Goal: Task Accomplishment & Management: Manage account settings

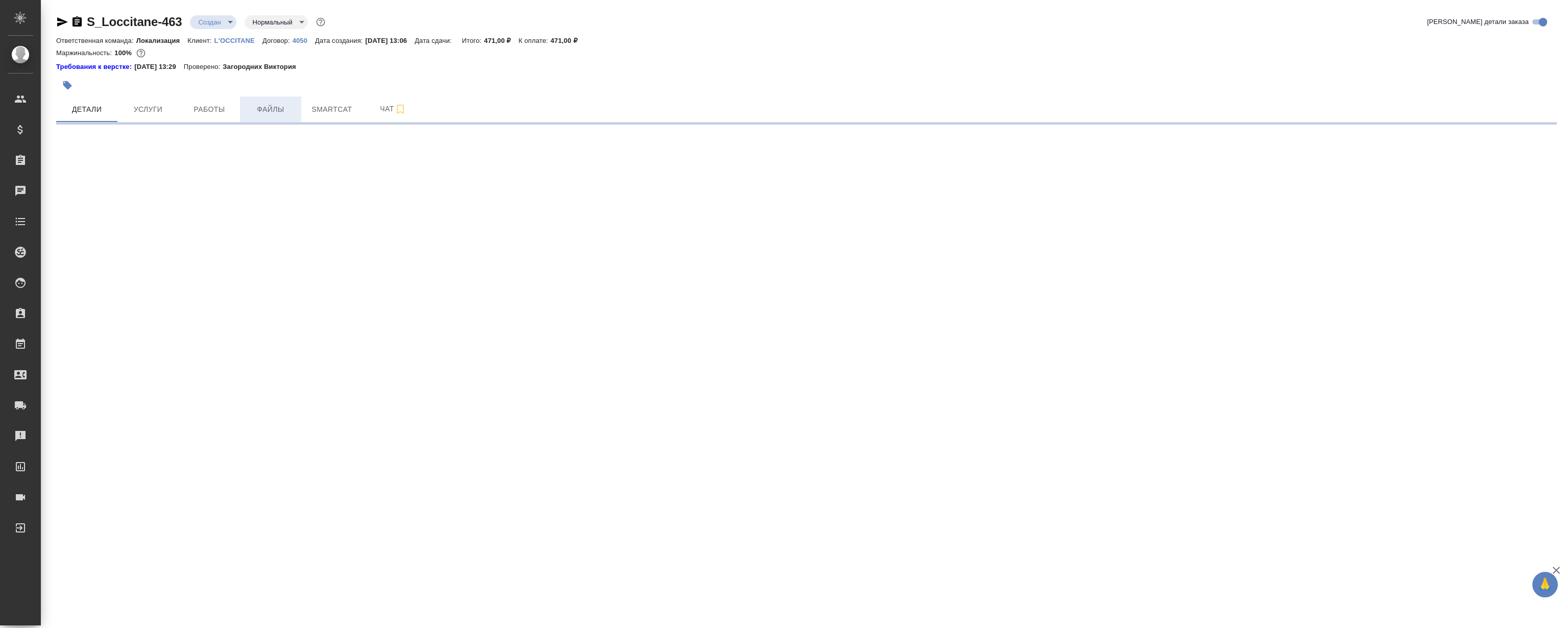
select select "RU"
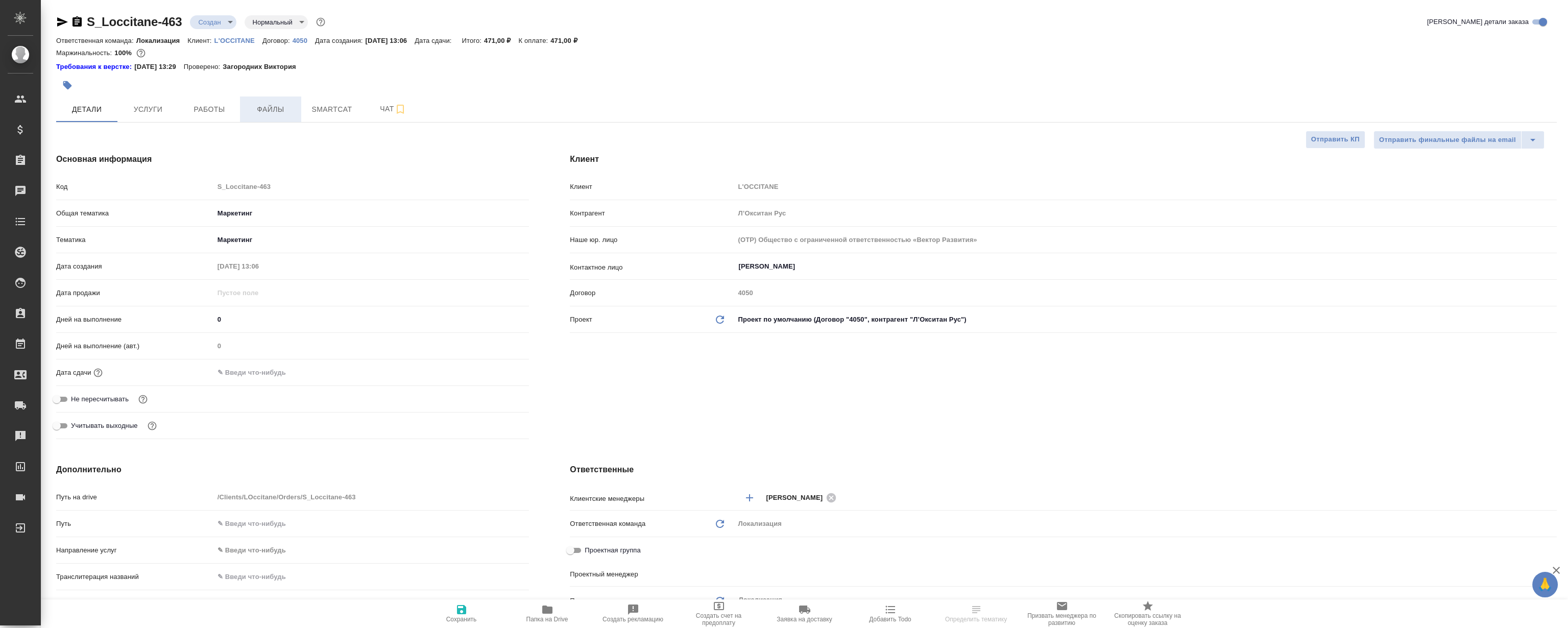
type textarea "x"
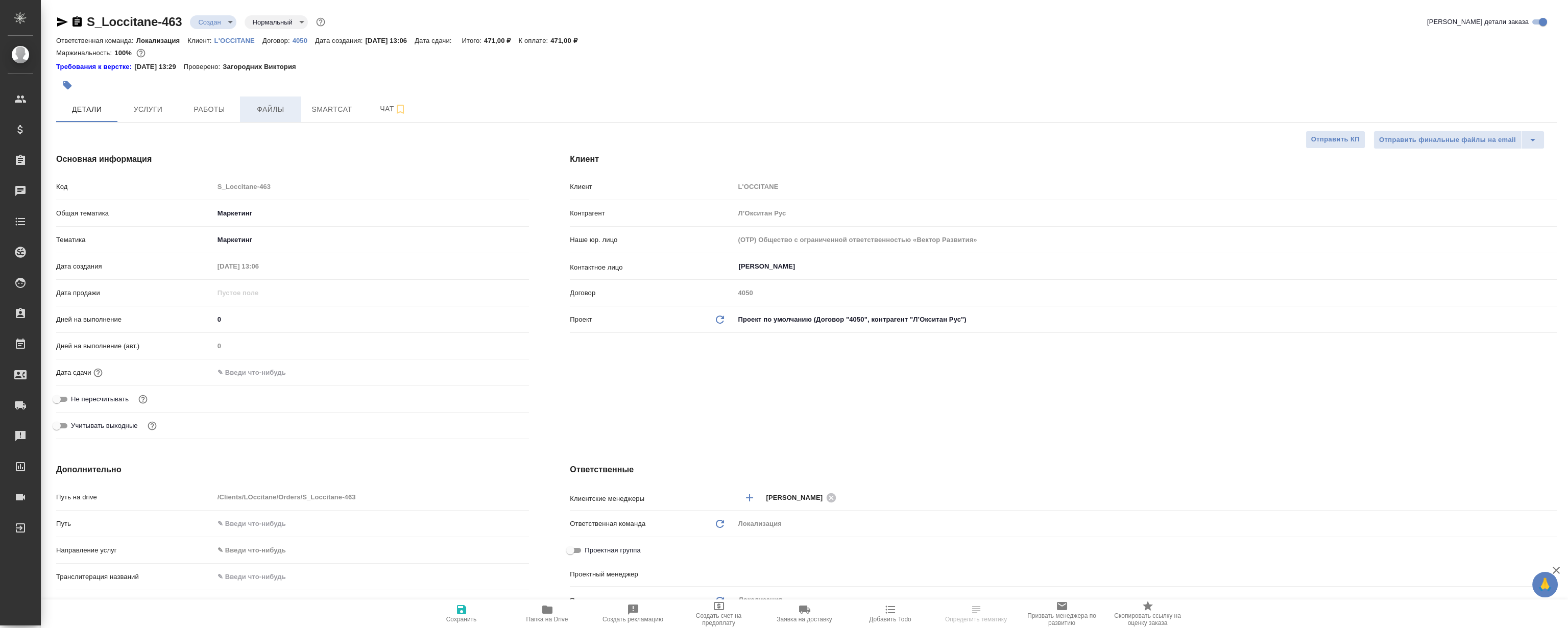
type textarea "x"
type input "Третьякова Ольга"
type input "[PERSON_NAME]"
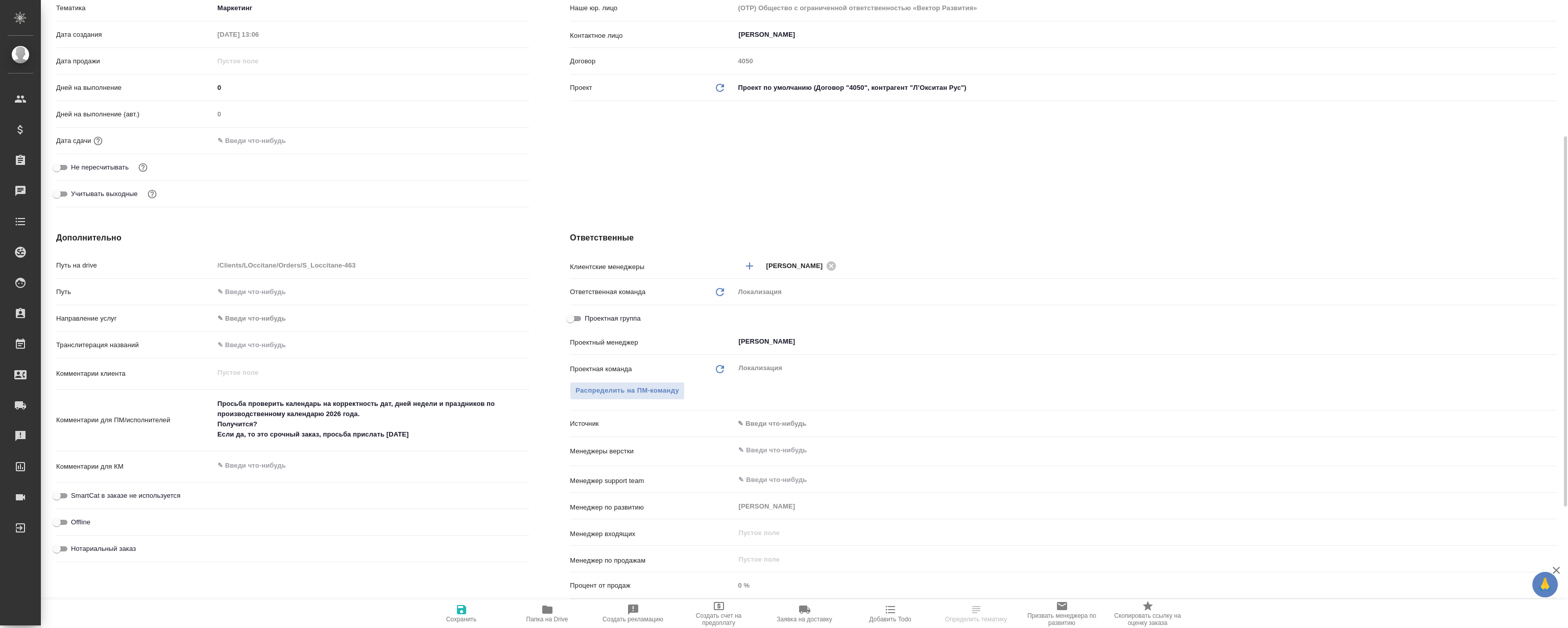
type textarea "x"
select select "RU"
type textarea "x"
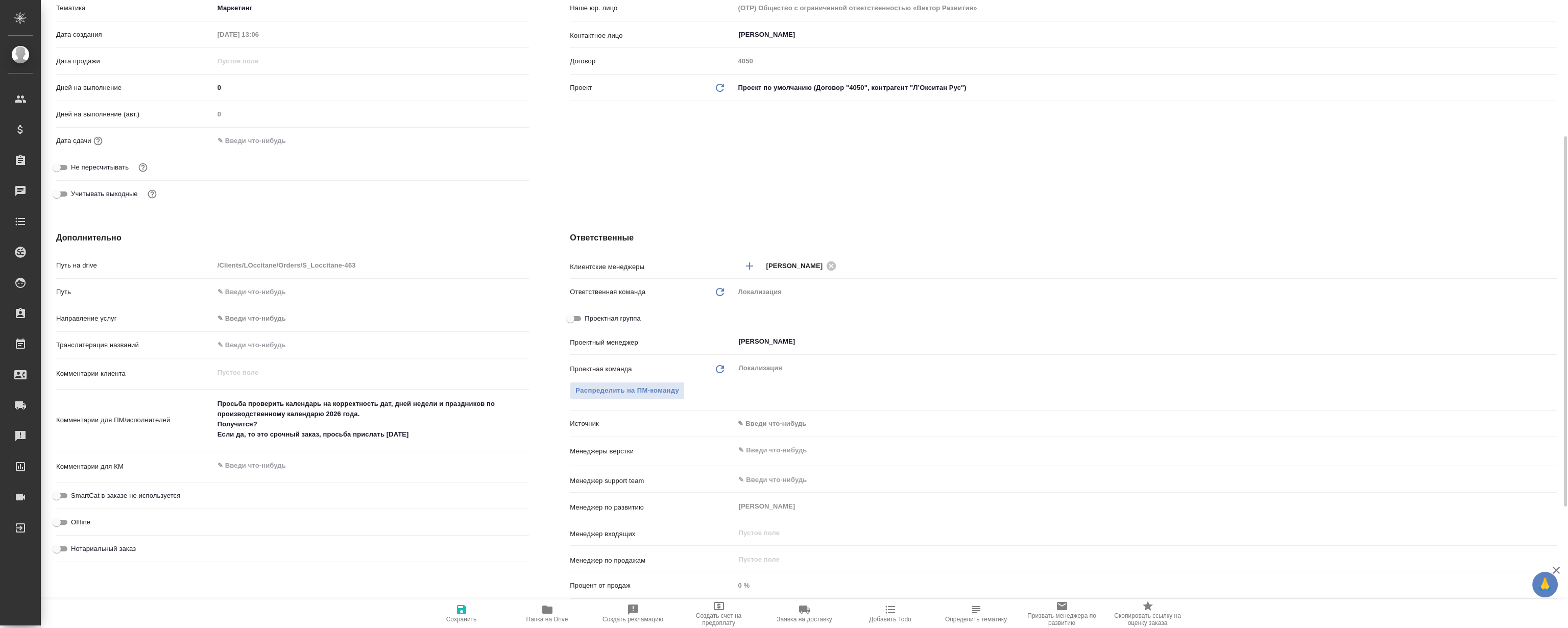
type textarea "x"
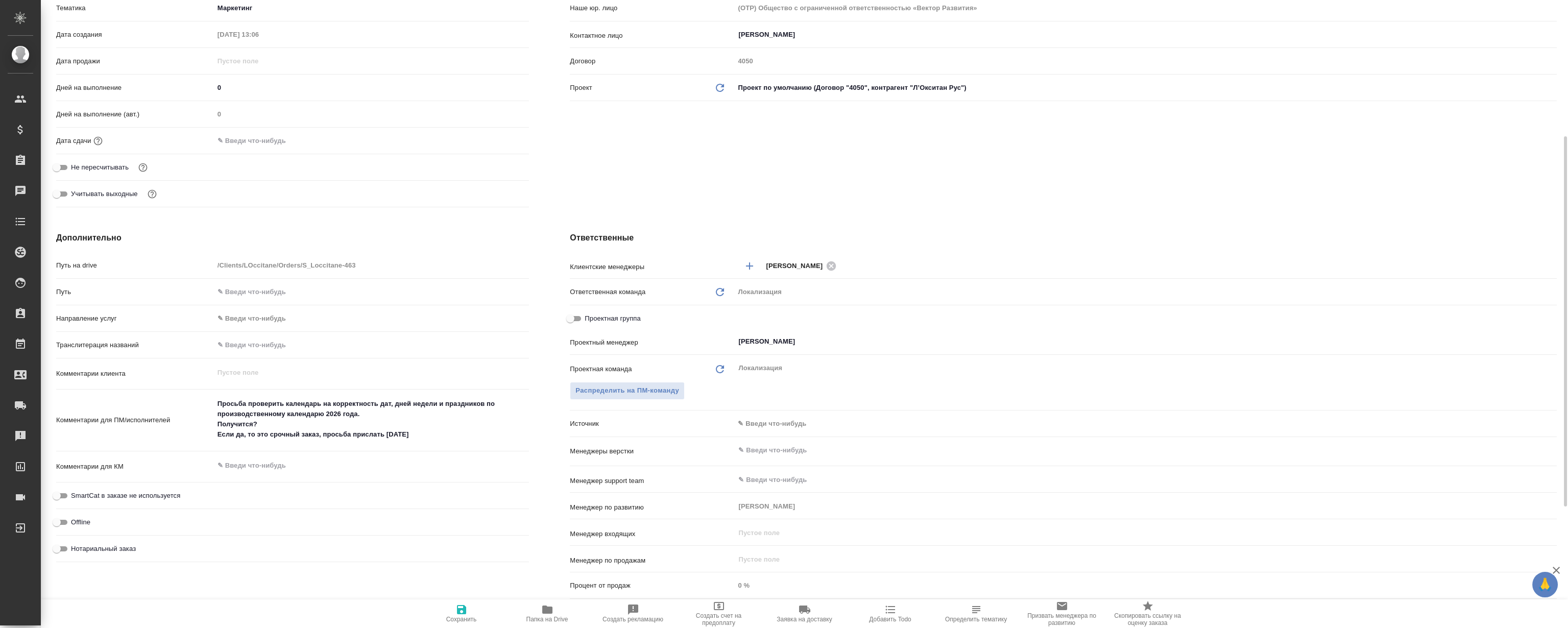
scroll to position [0, 0]
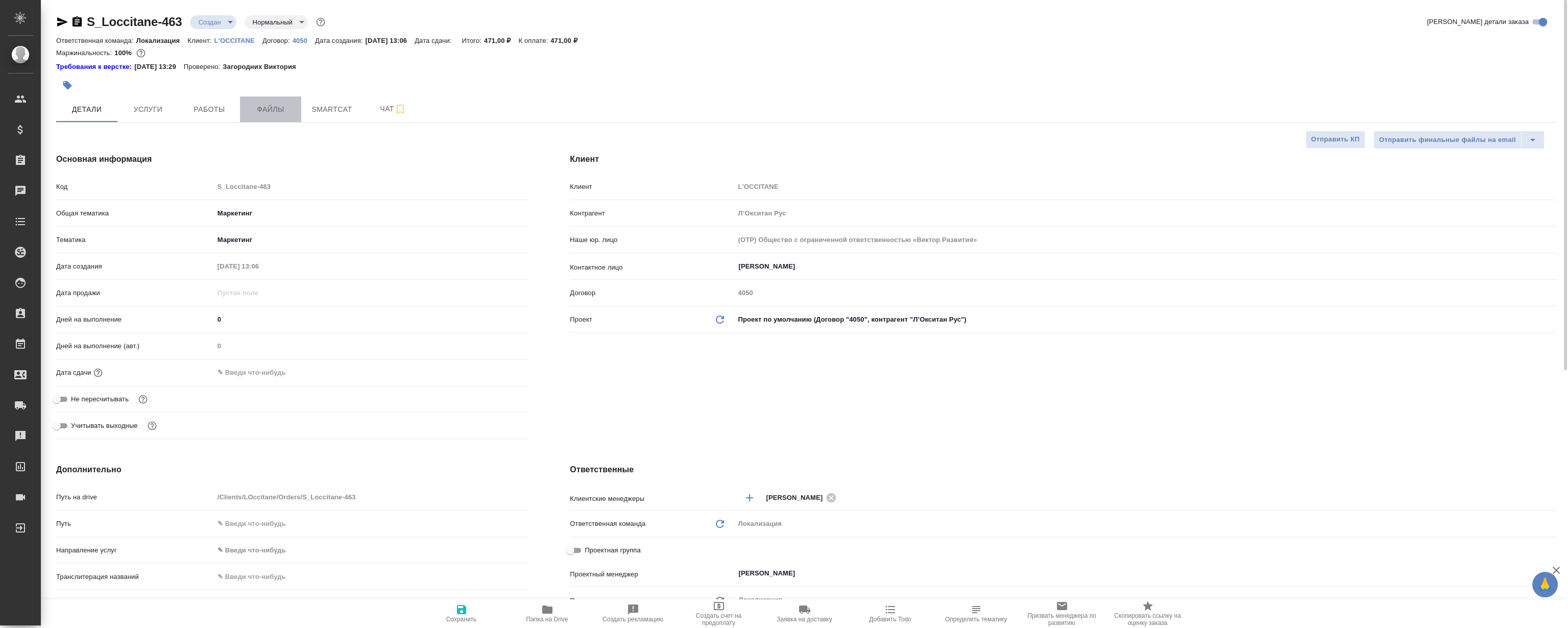
click at [281, 113] on span "Файлы" at bounding box center [270, 109] width 49 height 13
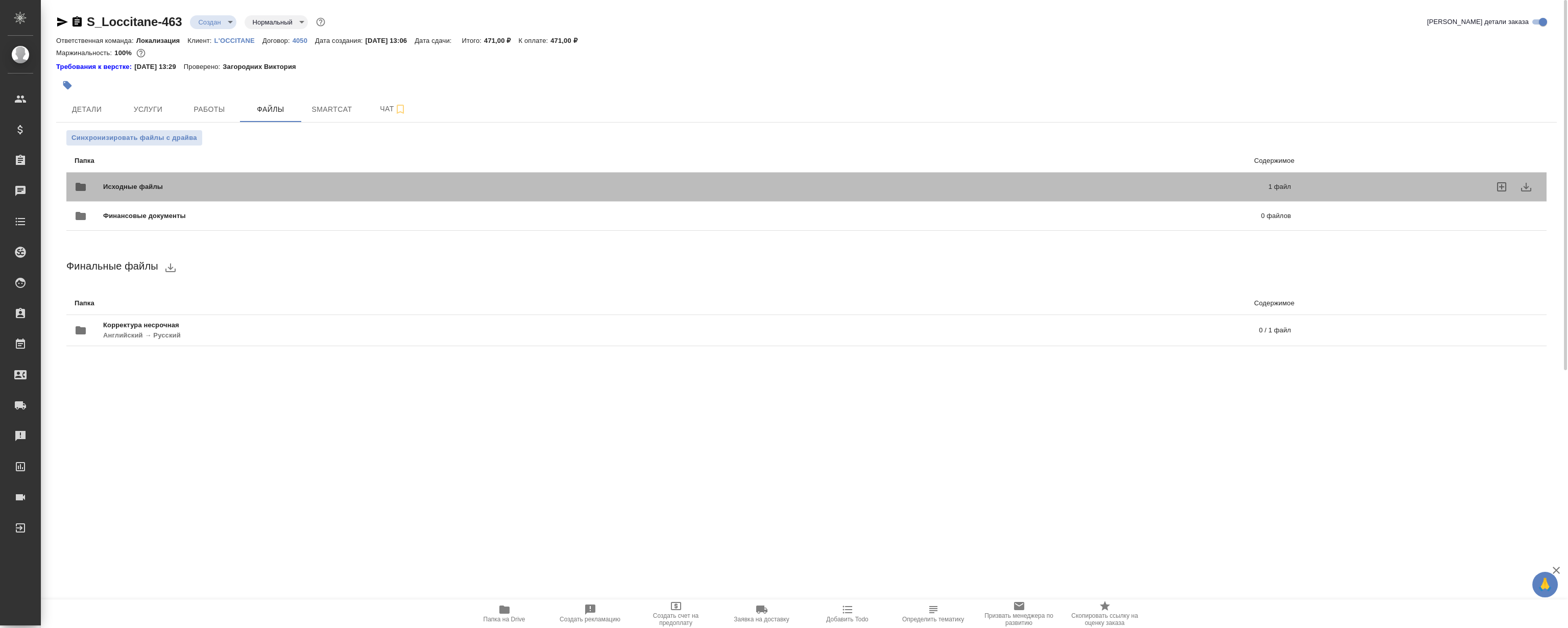
click at [318, 185] on span "Исходные файлы" at bounding box center [409, 187] width 613 height 10
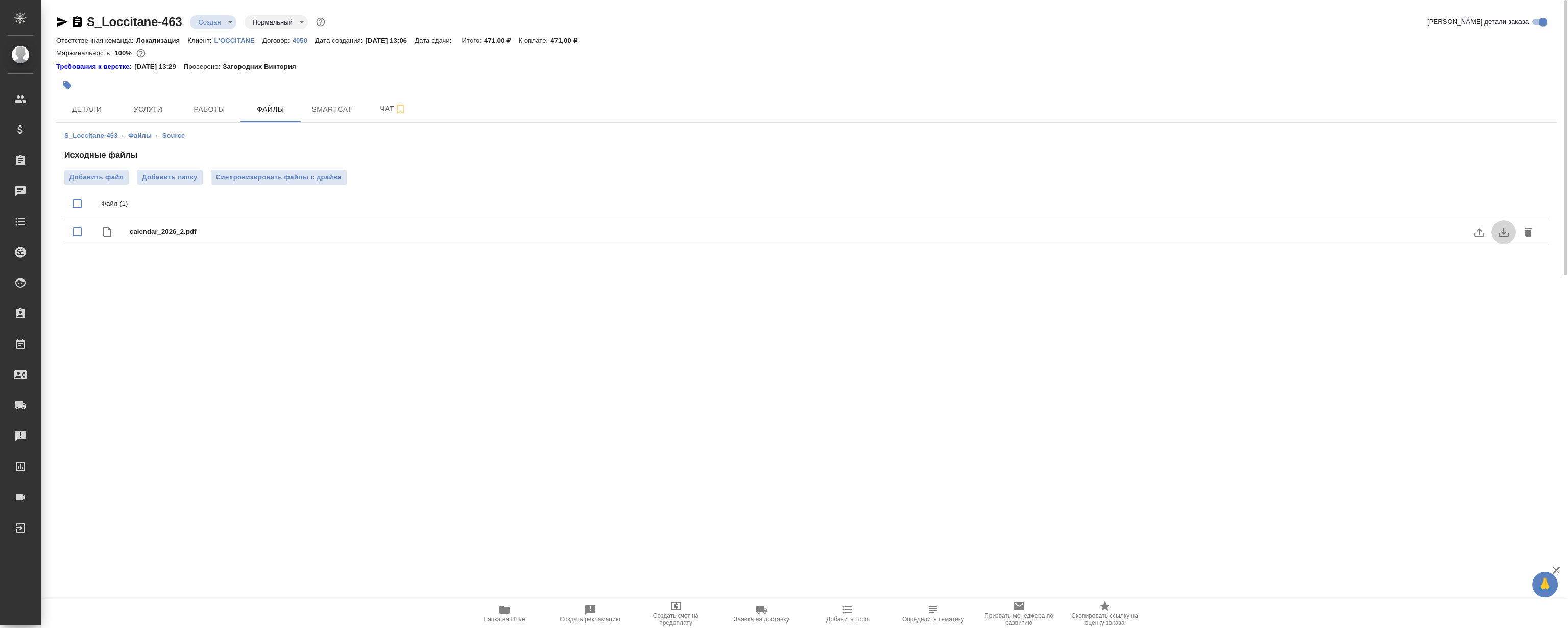
click at [1507, 236] on icon "download" at bounding box center [1503, 232] width 10 height 9
click at [789, 354] on div ".cls-1 fill:#fff; AWATERA Magerramov Ruslan Клиенты Спецификации Заказы 0 Чаты …" at bounding box center [784, 314] width 1568 height 628
drag, startPoint x: 511, startPoint y: 616, endPoint x: 509, endPoint y: 608, distance: 8.2
click at [511, 616] on span "Папка на Drive" at bounding box center [504, 619] width 42 height 7
click at [102, 112] on span "Детали" at bounding box center [86, 109] width 49 height 13
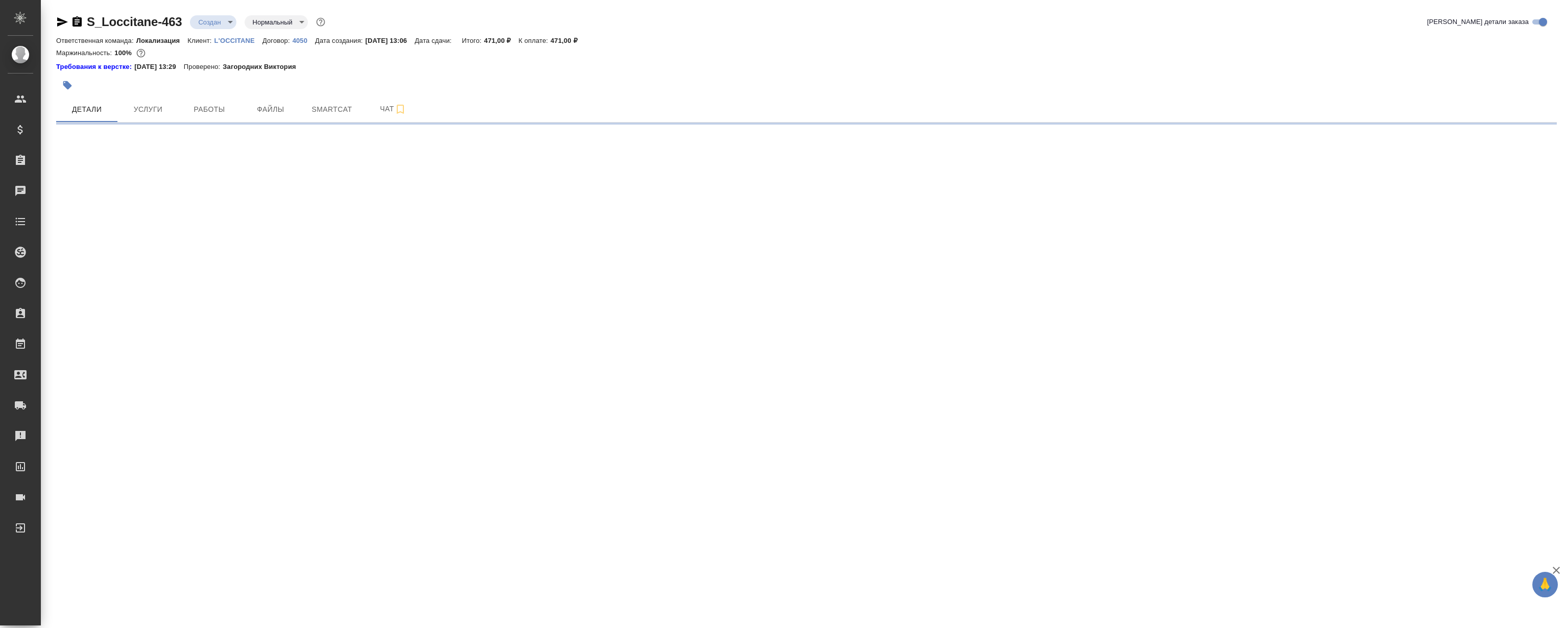
select select "RU"
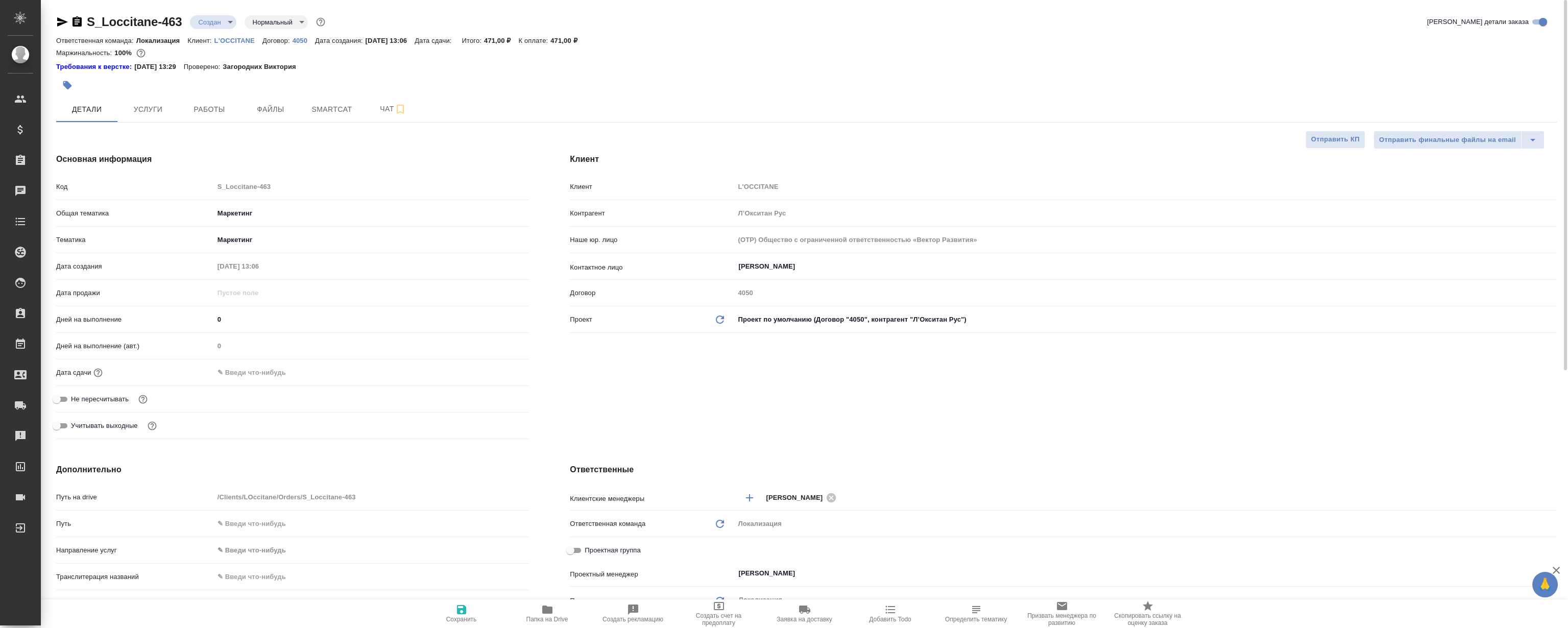
type textarea "x"
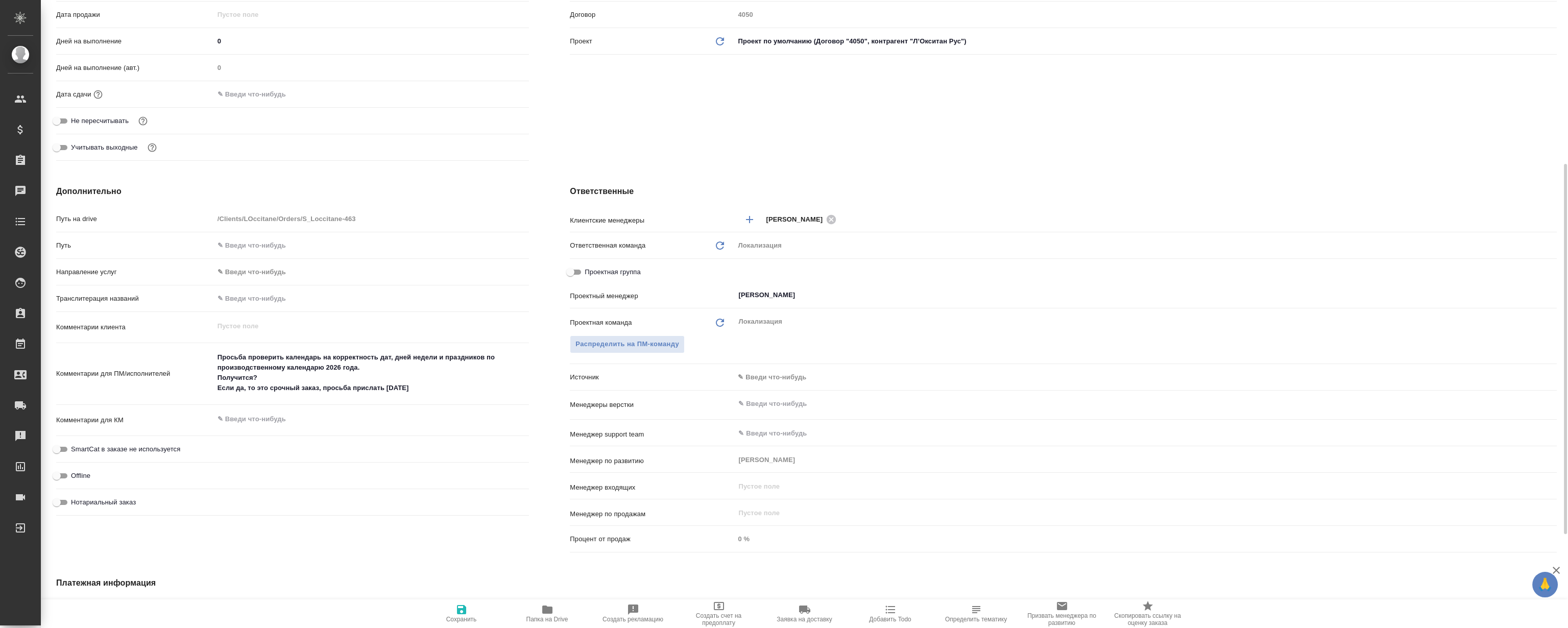
click at [535, 294] on div "Дополнительно Путь на drive /Clients/LOccitane/Orders/S_Loccitane-463 Путь Напр…" at bounding box center [293, 371] width 514 height 412
click at [534, 290] on div "Дополнительно Путь на drive /Clients/LOccitane/Orders/S_Loccitane-463 Путь Напр…" at bounding box center [293, 371] width 514 height 412
click at [536, 290] on div "Дополнительно Путь на drive /Clients/LOccitane/Orders/S_Loccitane-463 Путь Напр…" at bounding box center [293, 371] width 514 height 412
type textarea "x"
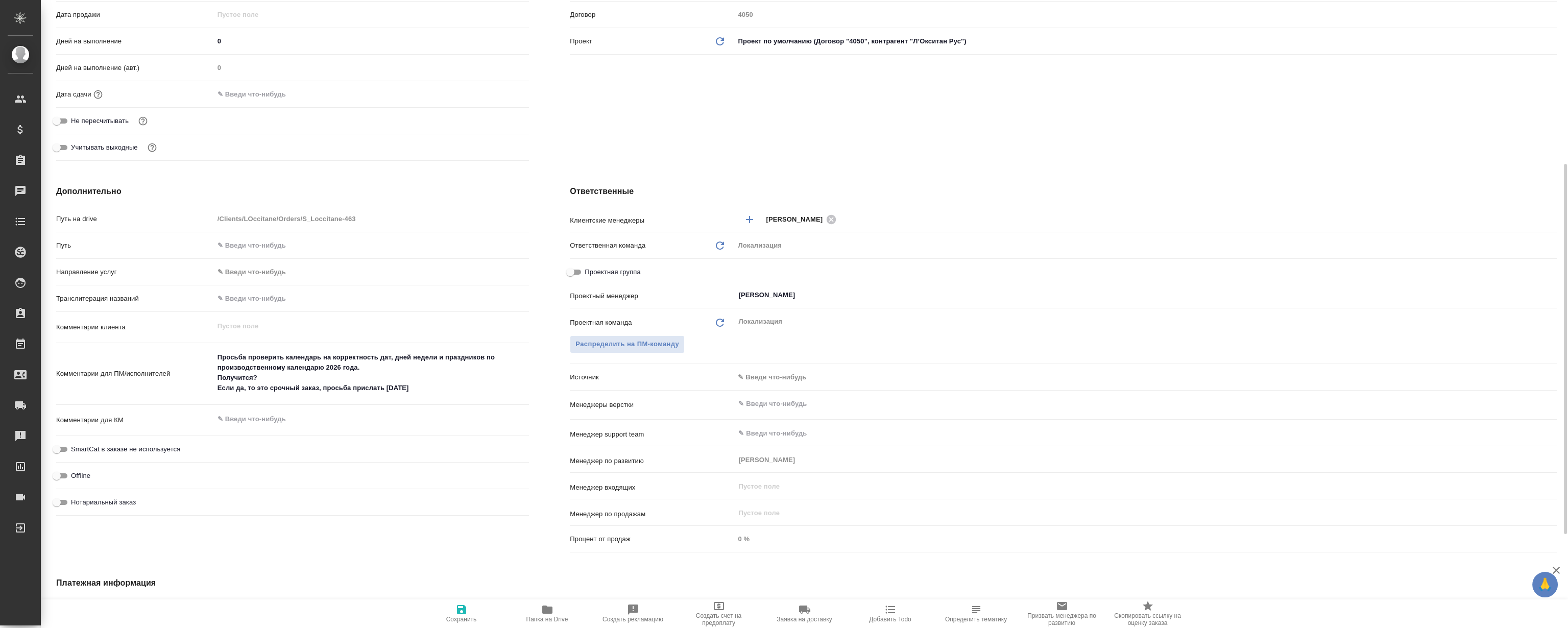
type textarea "x"
click at [1119, 147] on div "Клиент Клиент L'OCCITANE Контрагент Л’Окситан Рус Наше юр. лицо (OTP) Общество …" at bounding box center [1063, 20] width 1028 height 331
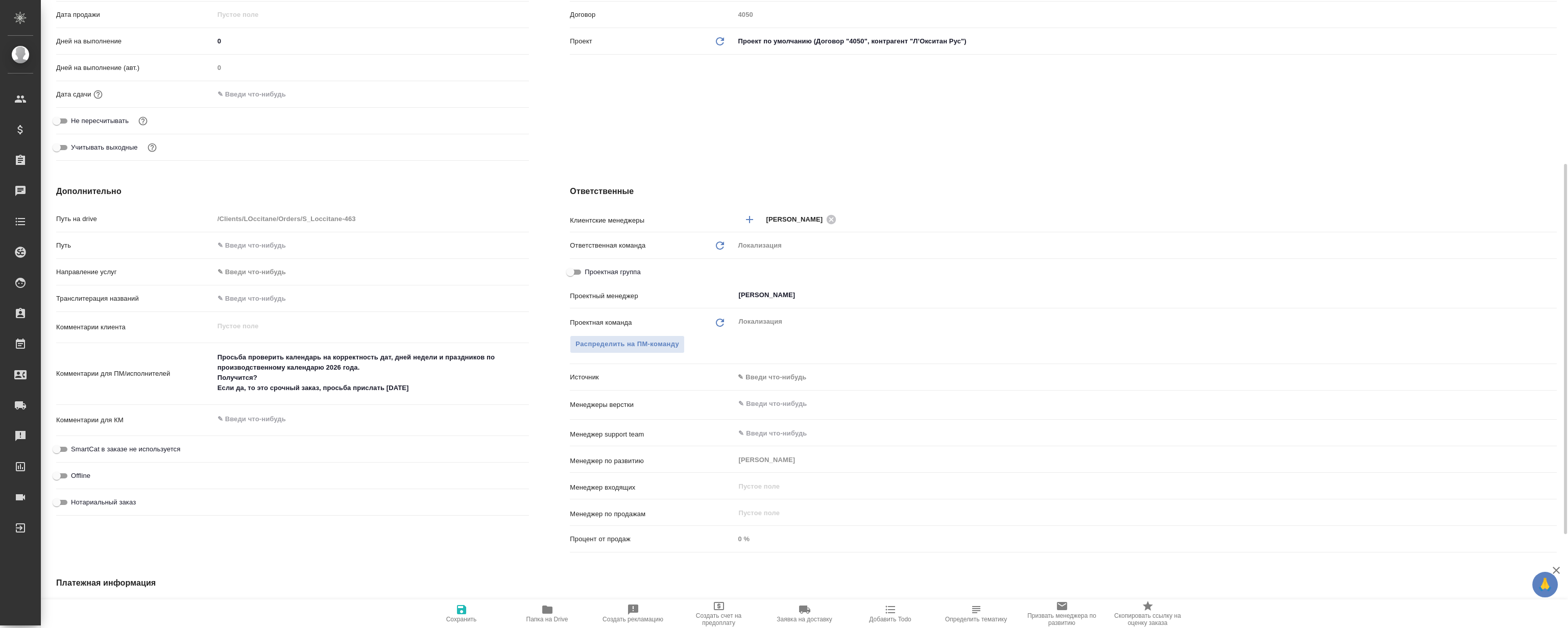
click at [1099, 147] on div "Клиент Клиент L'OCCITANE Контрагент Л’Окситан Рус Наше юр. лицо (OTP) Общество …" at bounding box center [1063, 20] width 1028 height 331
type textarea "x"
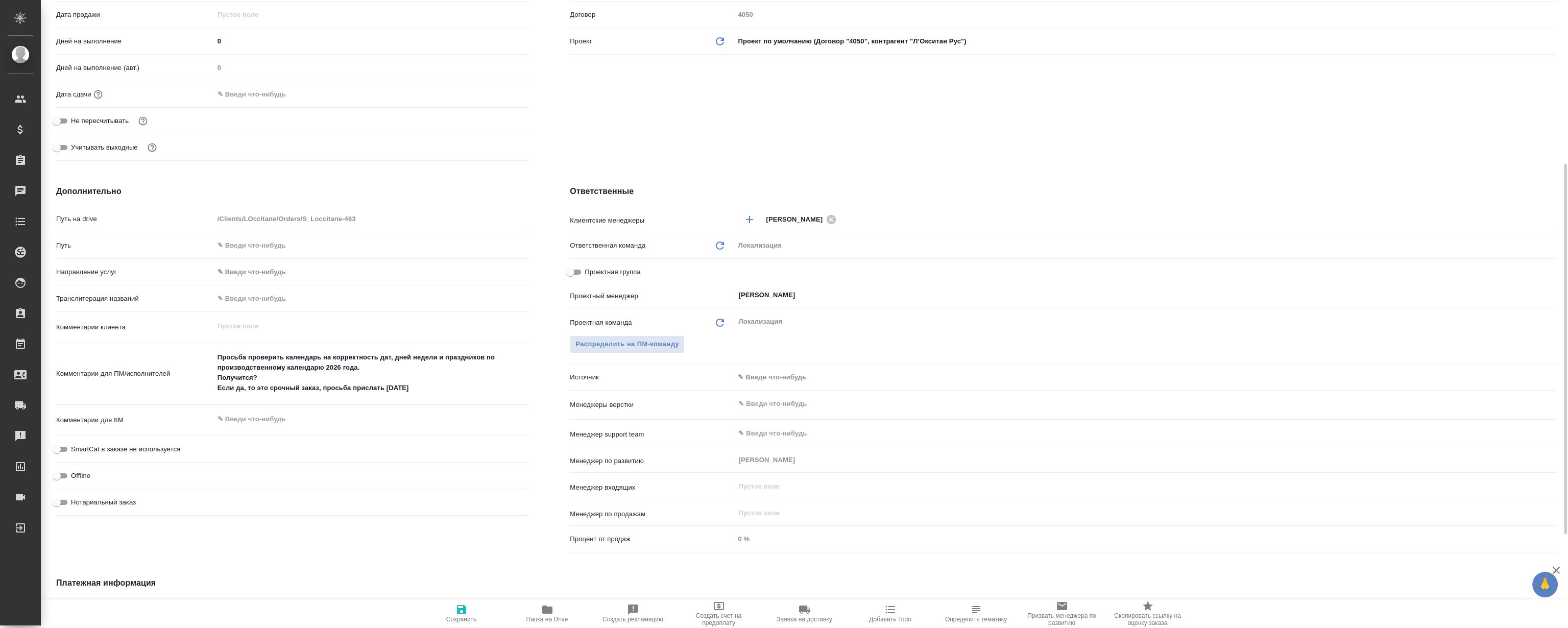
type textarea "x"
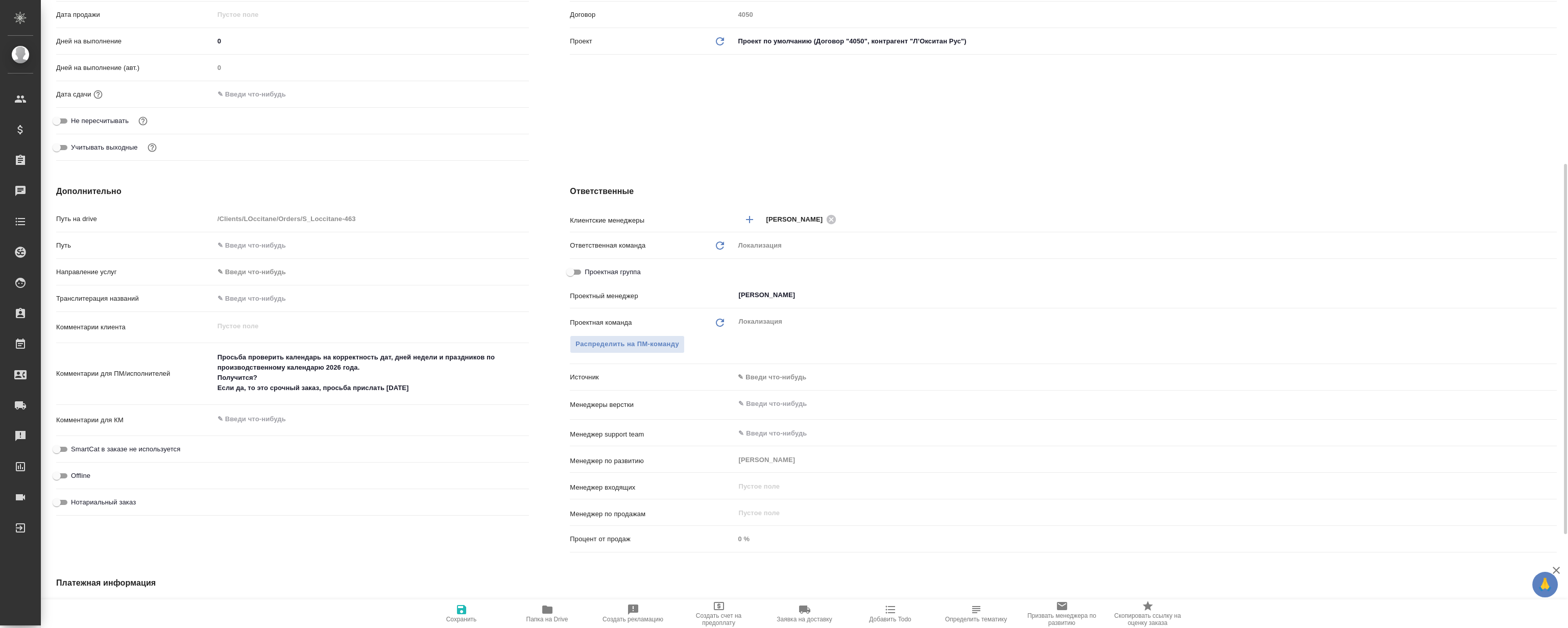
type textarea "x"
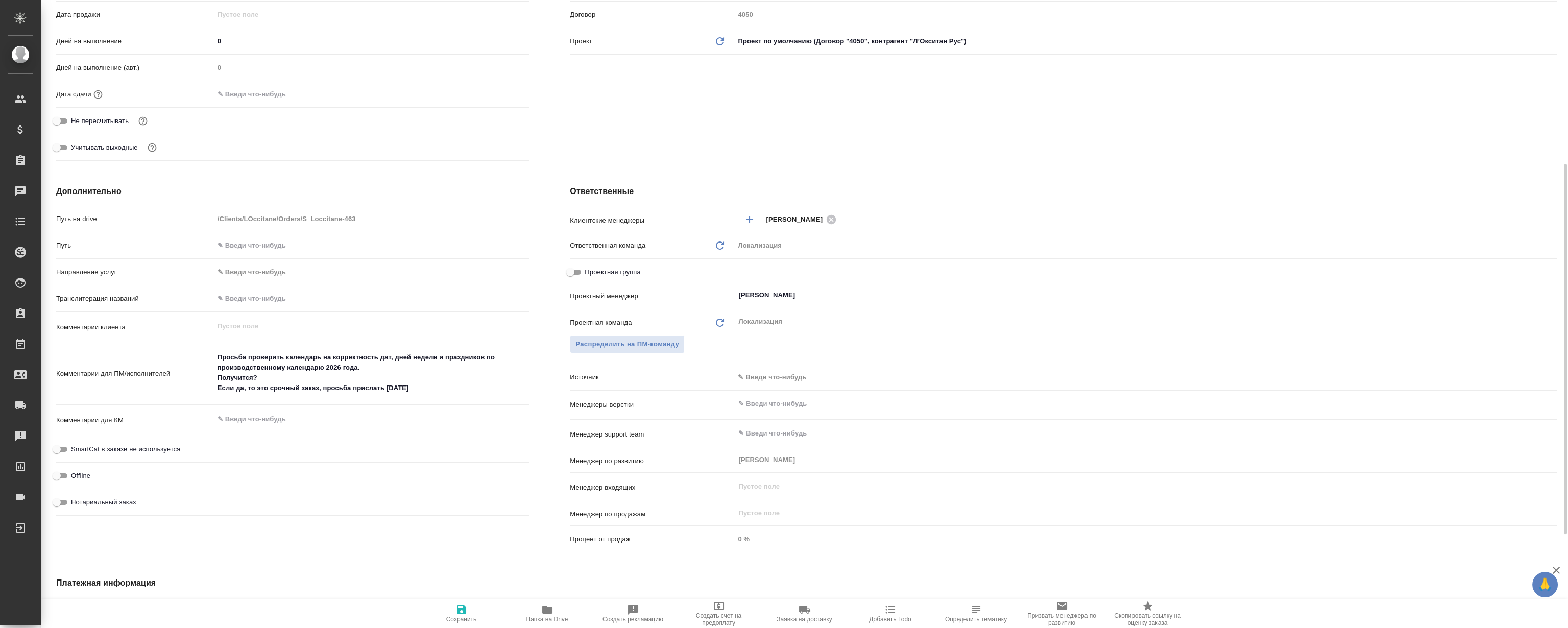
type textarea "x"
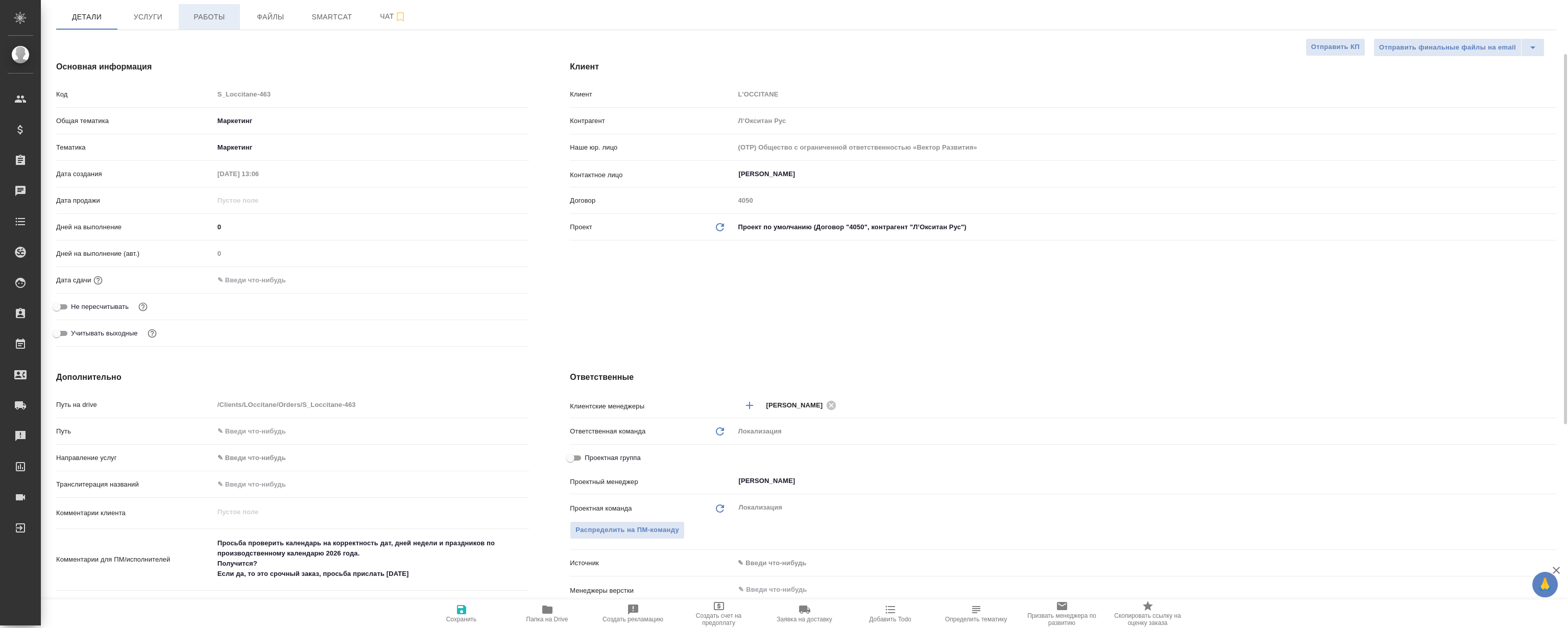
click at [192, 11] on span "Работы" at bounding box center [209, 17] width 49 height 13
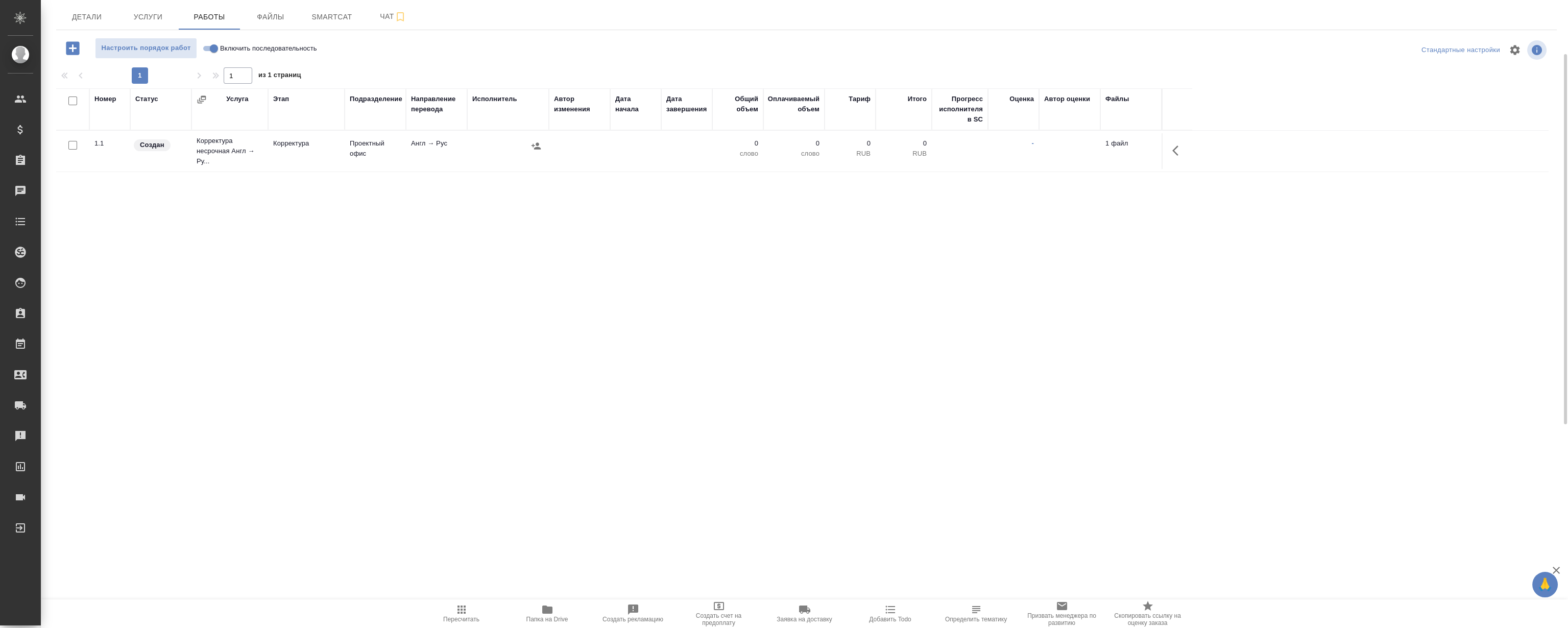
drag, startPoint x: 676, startPoint y: 312, endPoint x: 607, endPoint y: 313, distance: 69.0
click at [673, 312] on div "Номер Статус Услуга Этап Подразделение Направление перевода Исполнитель Автор и…" at bounding box center [802, 203] width 1493 height 229
click at [429, 293] on div "Номер Статус Услуга Этап Подразделение Направление перевода Исполнитель Автор и…" at bounding box center [802, 203] width 1493 height 229
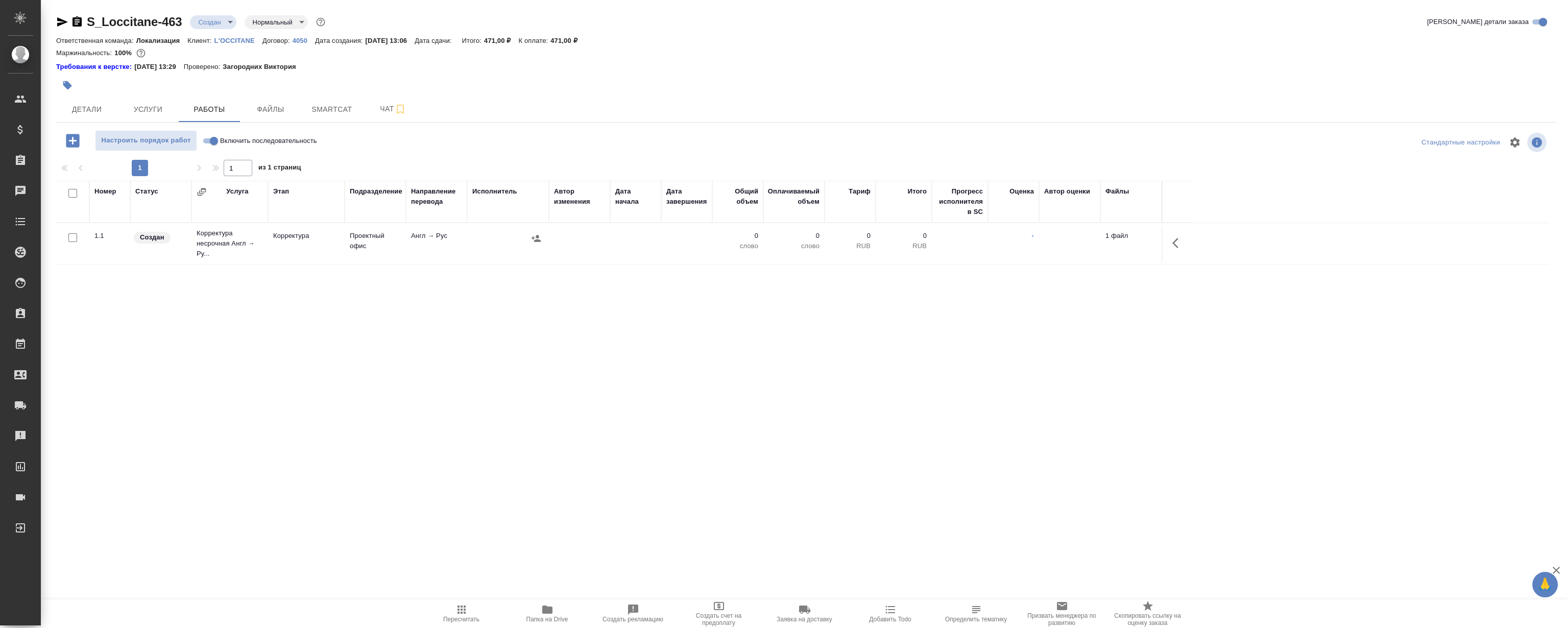
click at [556, 400] on div "Номер Статус Услуга Этап Подразделение Направление перевода Исполнитель Автор и…" at bounding box center [802, 295] width 1493 height 229
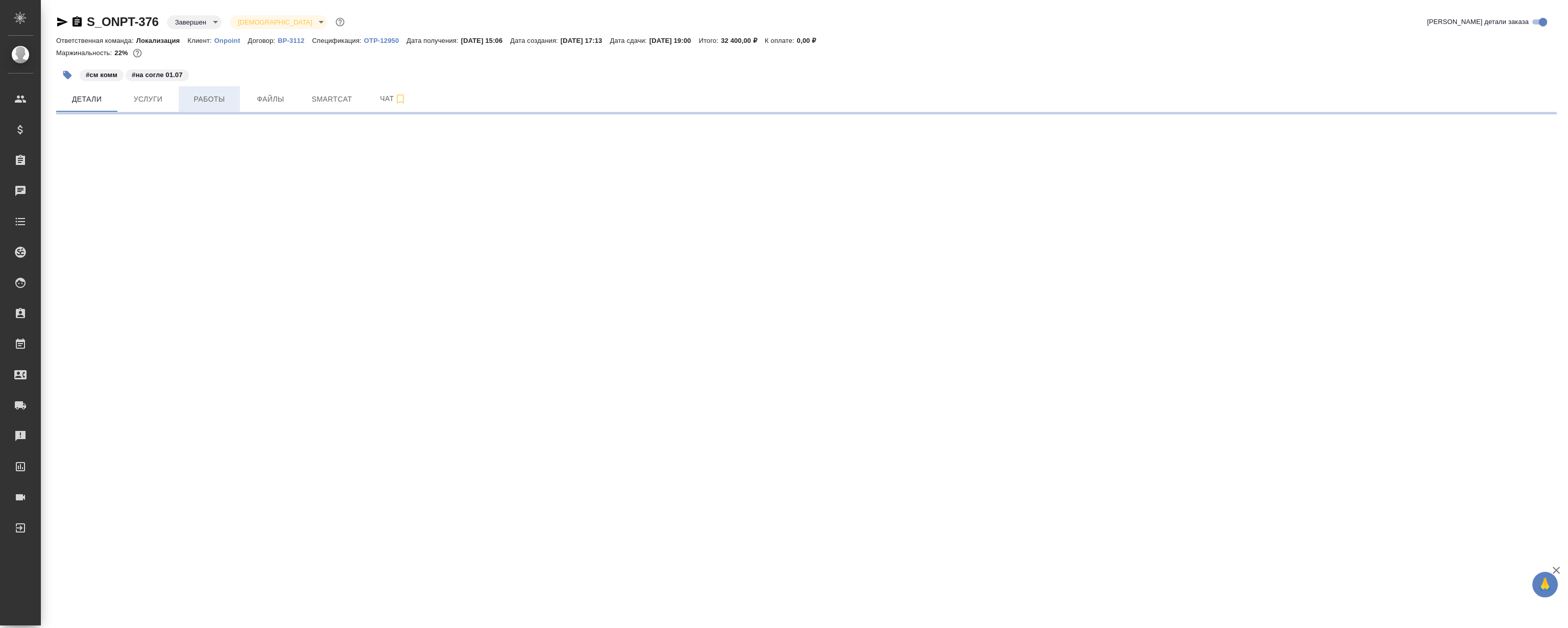
click at [205, 101] on span "Работы" at bounding box center [209, 99] width 49 height 13
select select "RU"
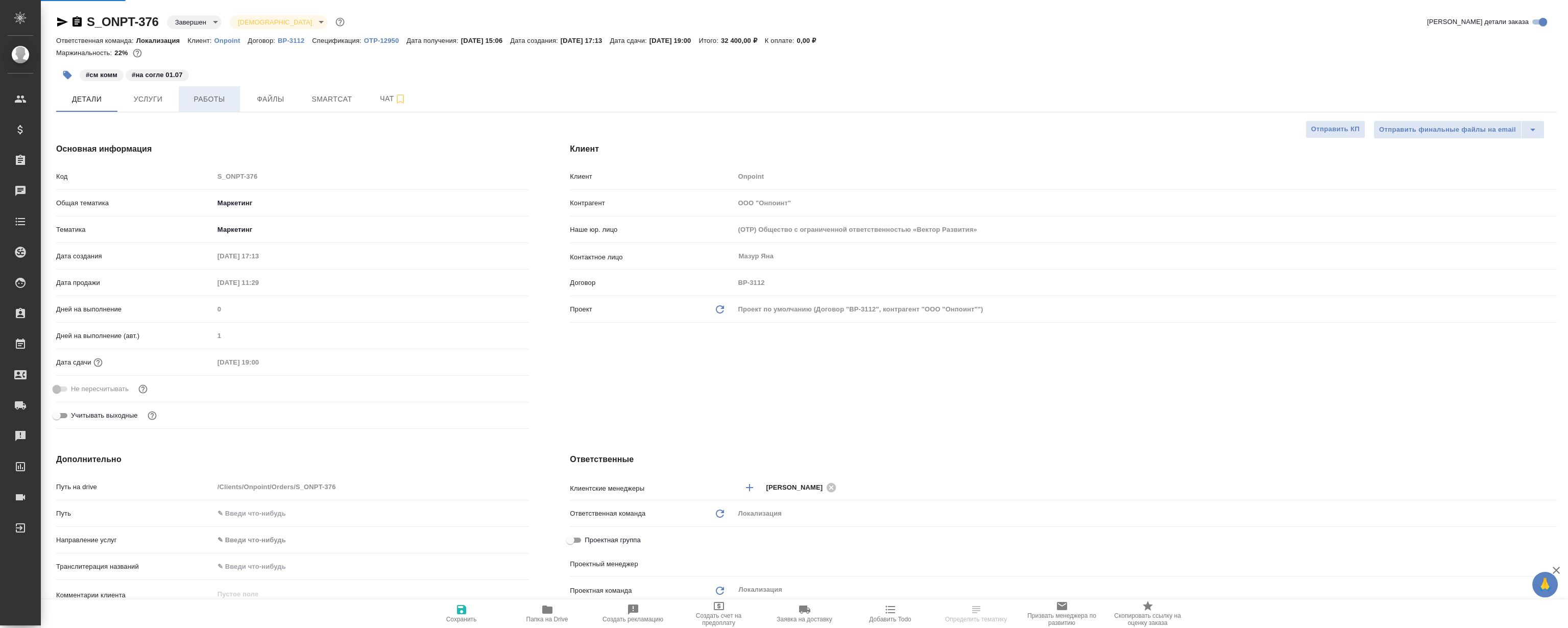
type input "[PERSON_NAME]"
type input "Сеитов Павел"
type textarea "x"
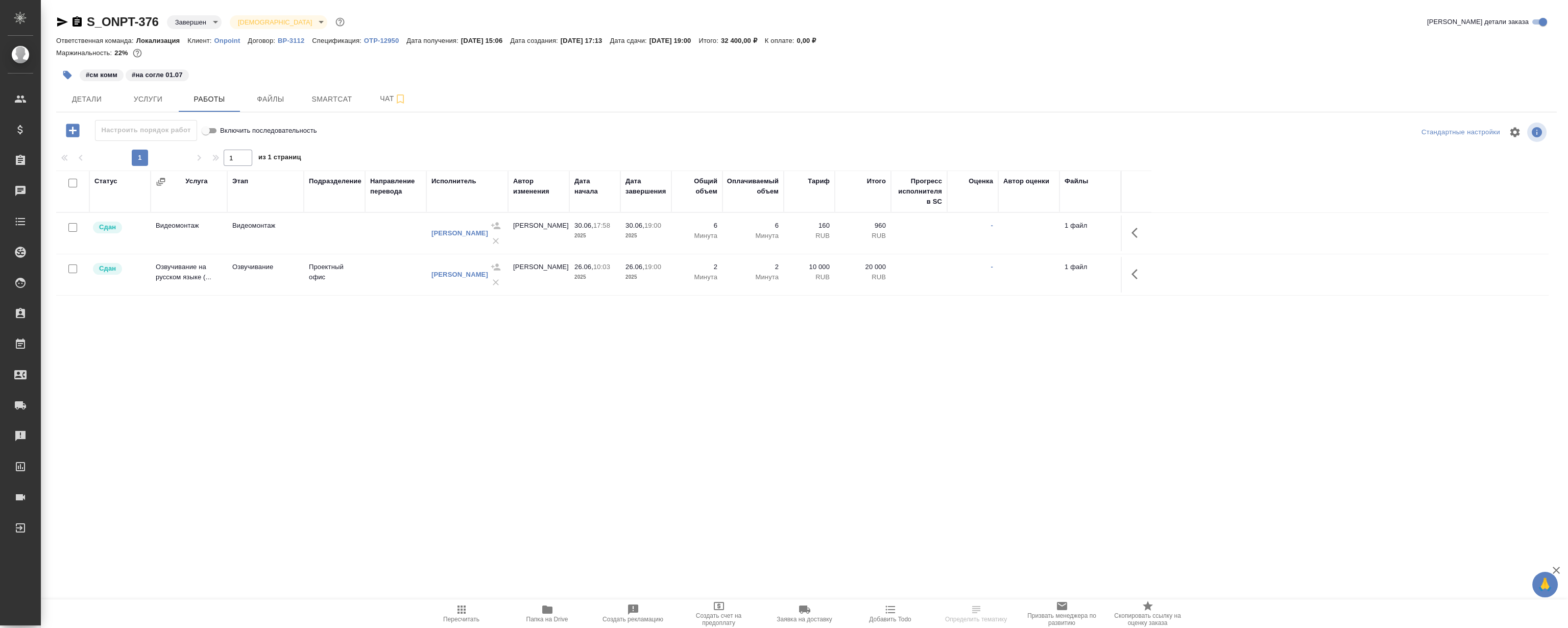
click at [679, 382] on div "Статус Услуга Этап Подразделение Направление перевода Исполнитель Автор изменен…" at bounding box center [802, 285] width 1493 height 229
click at [679, 388] on div "Статус Услуга Этап Подразделение Направление перевода Исполнитель Автор изменен…" at bounding box center [802, 285] width 1493 height 229
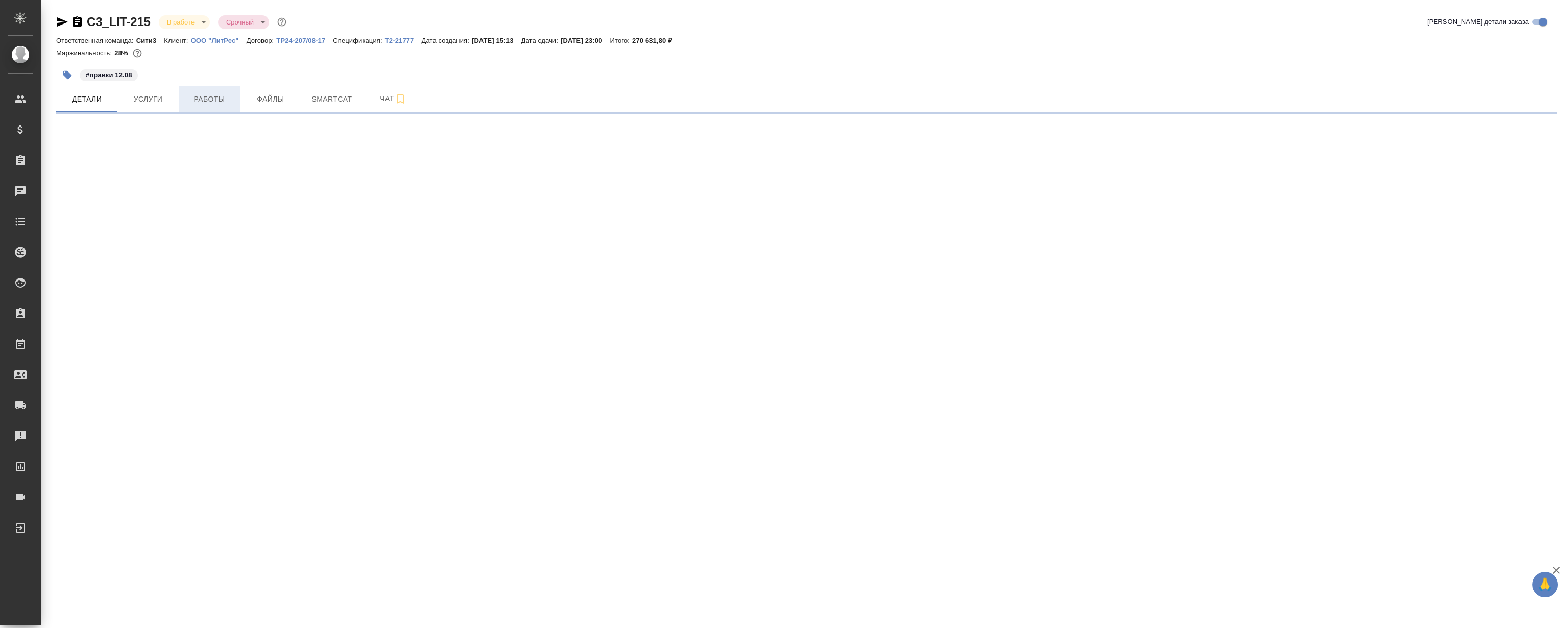
select select "RU"
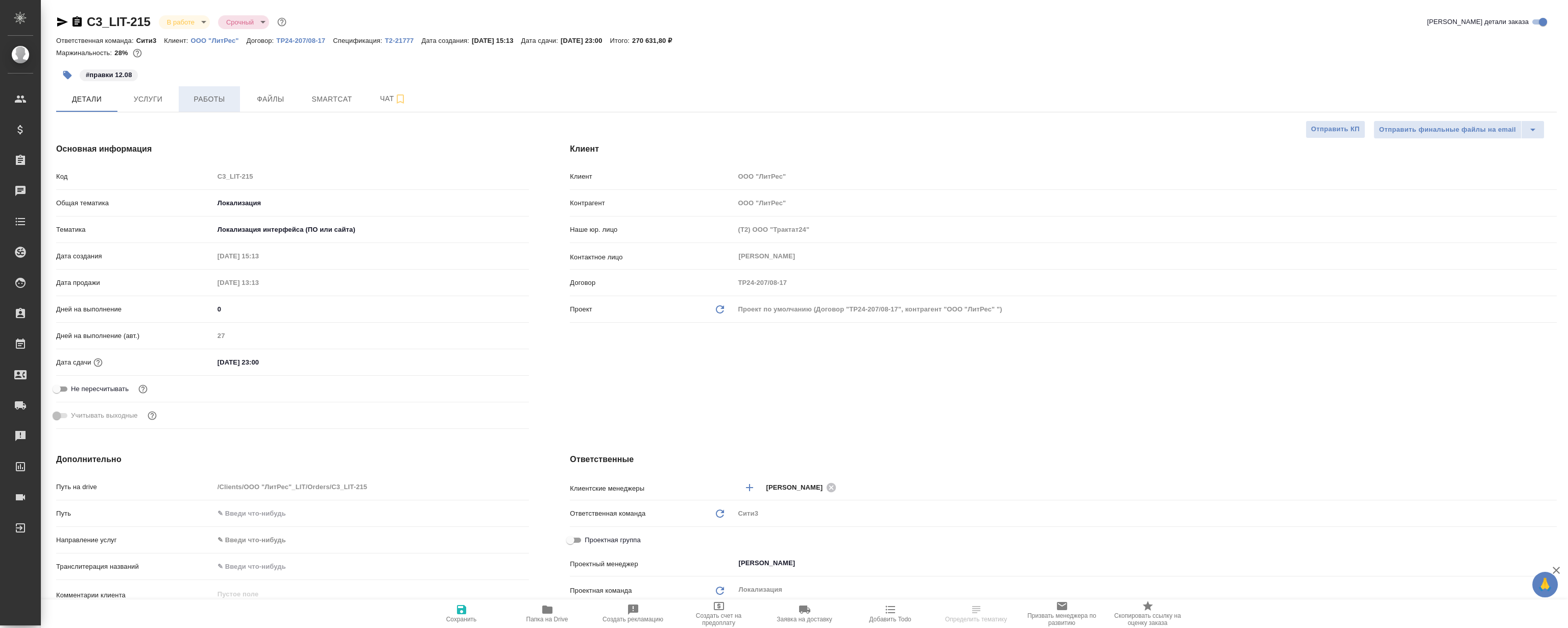
type textarea "x"
click at [203, 102] on span "Работы" at bounding box center [209, 99] width 49 height 13
type textarea "x"
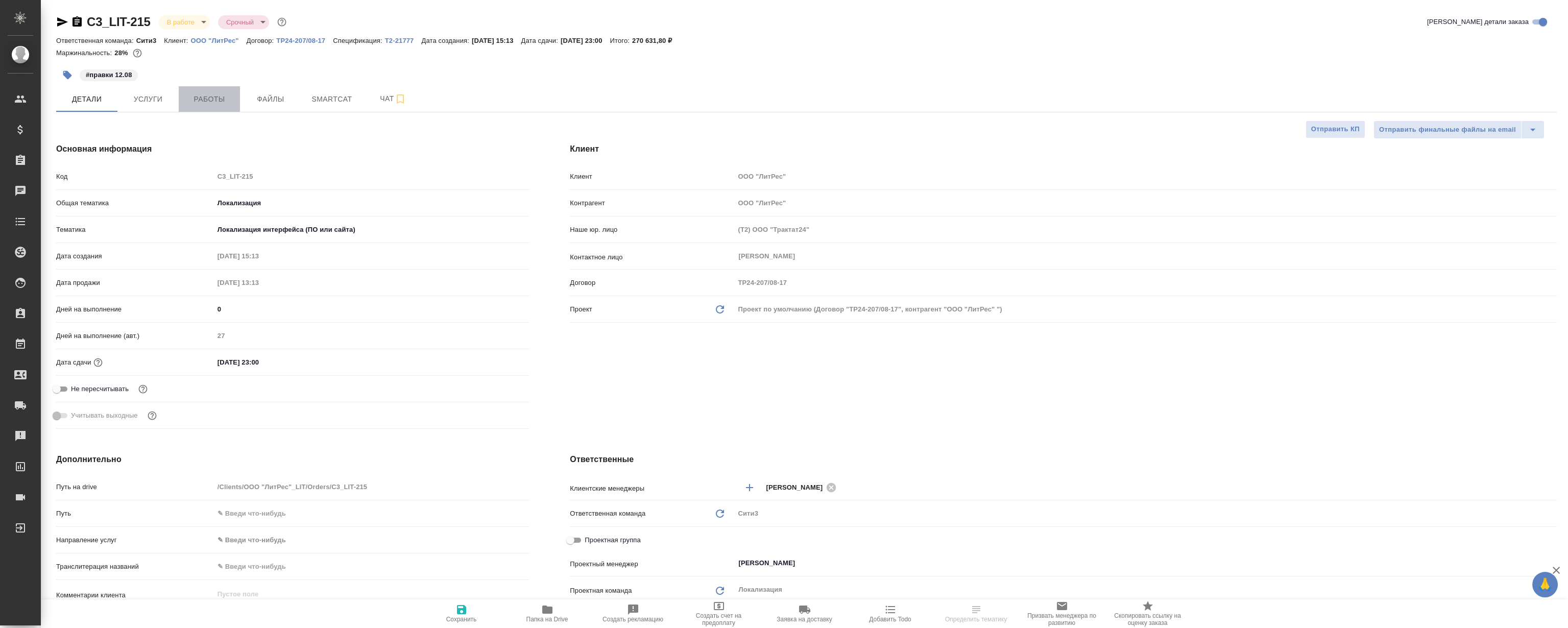
type textarea "x"
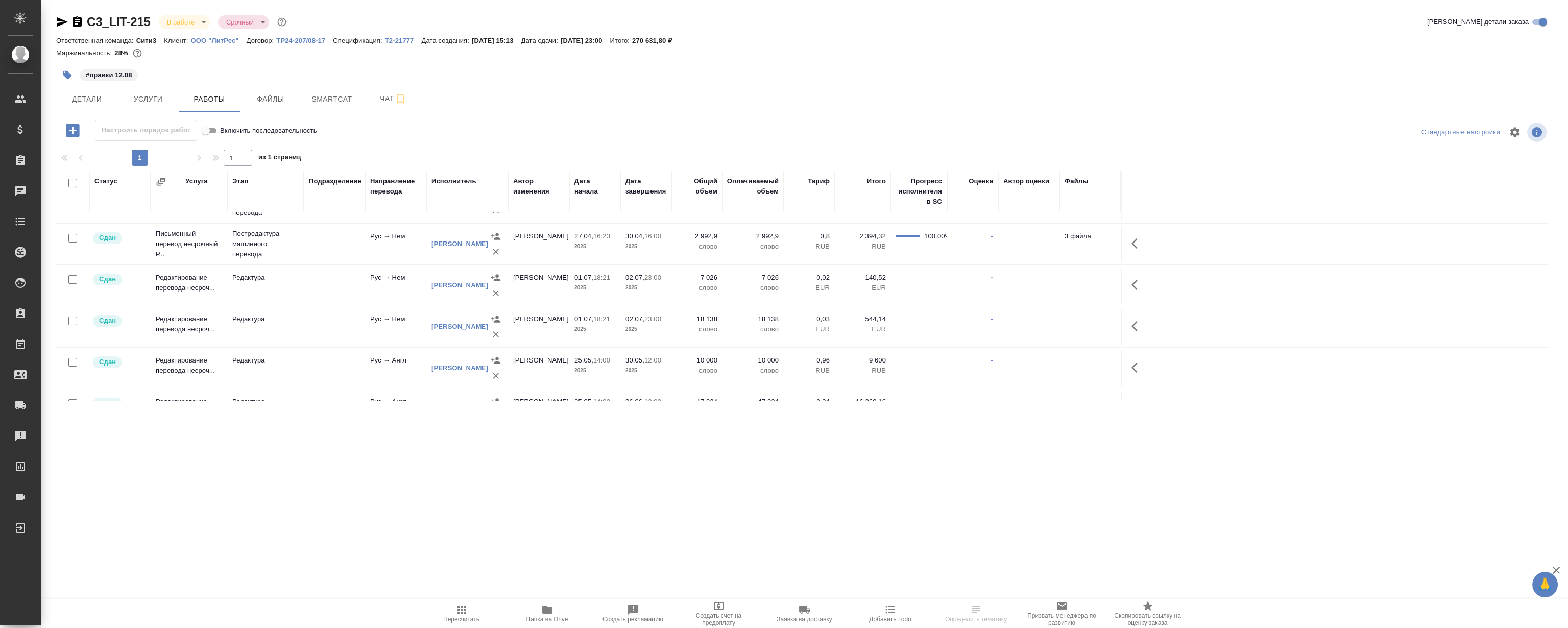
scroll to position [185, 0]
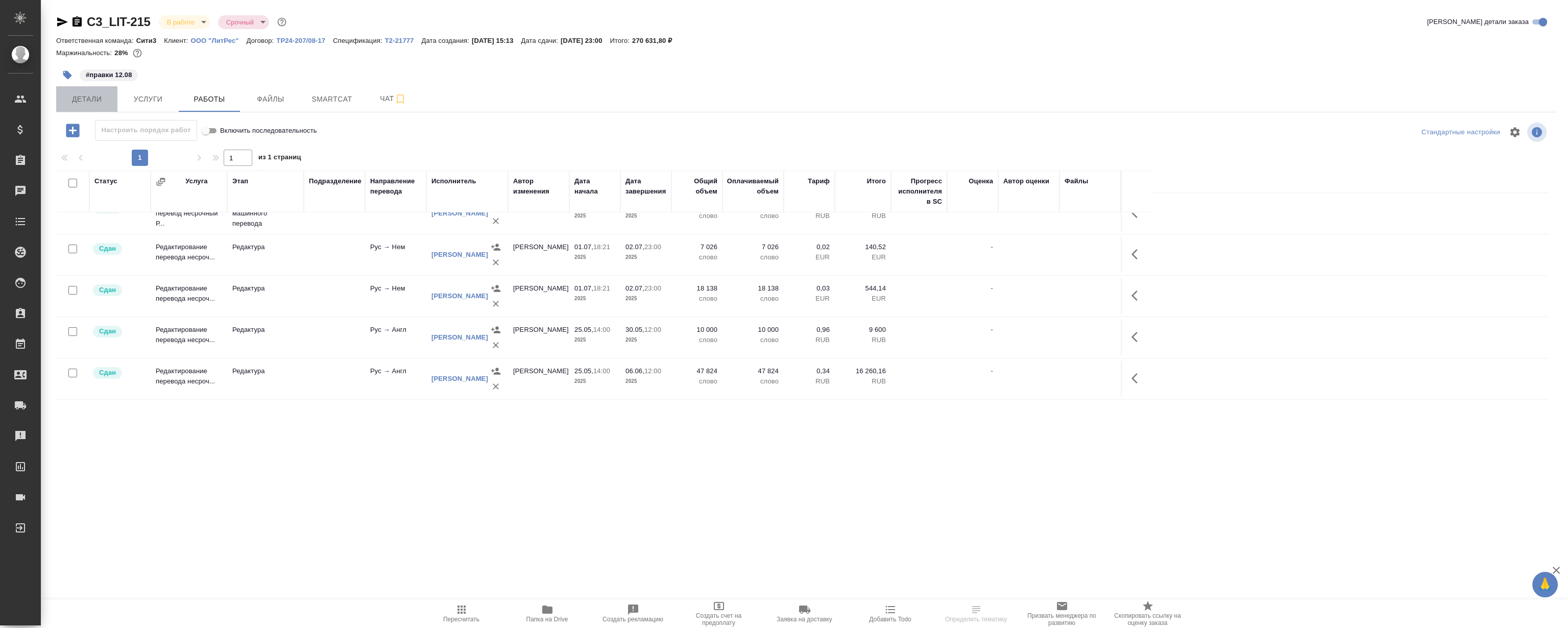
click at [86, 97] on span "Детали" at bounding box center [86, 99] width 49 height 13
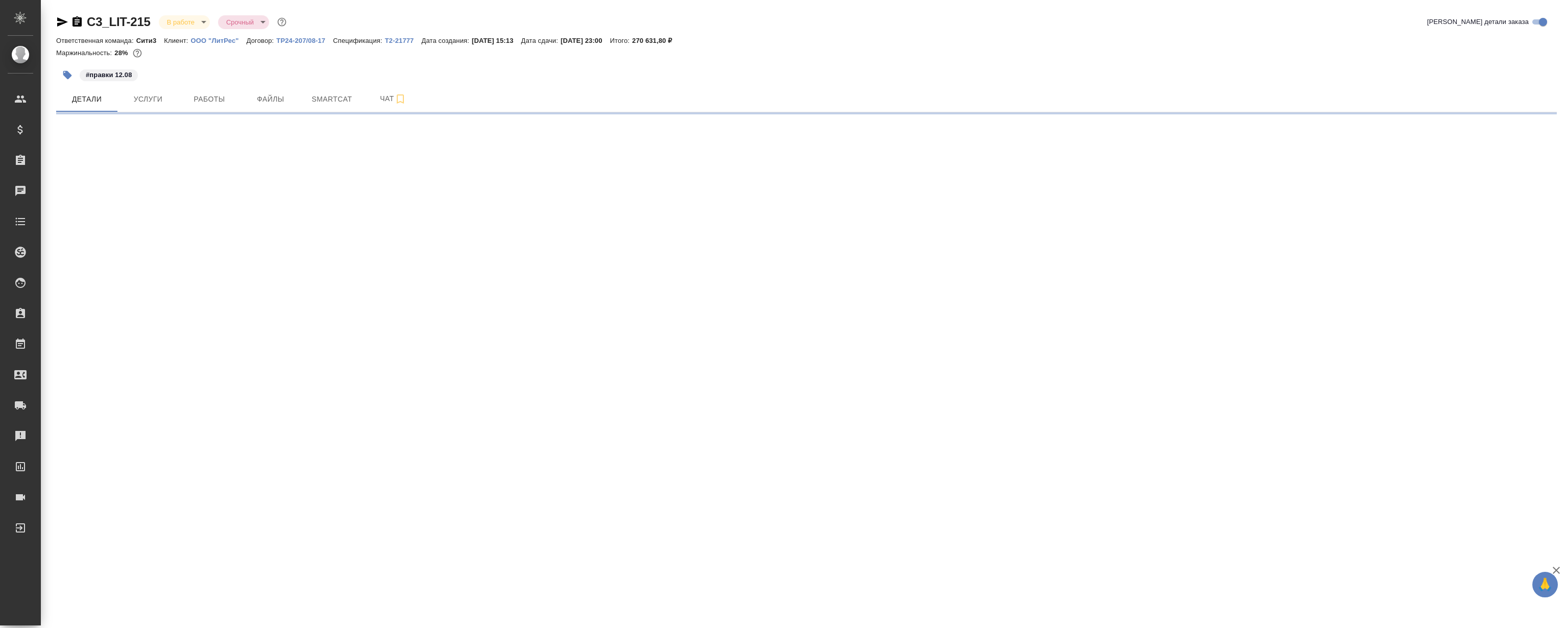
select select "RU"
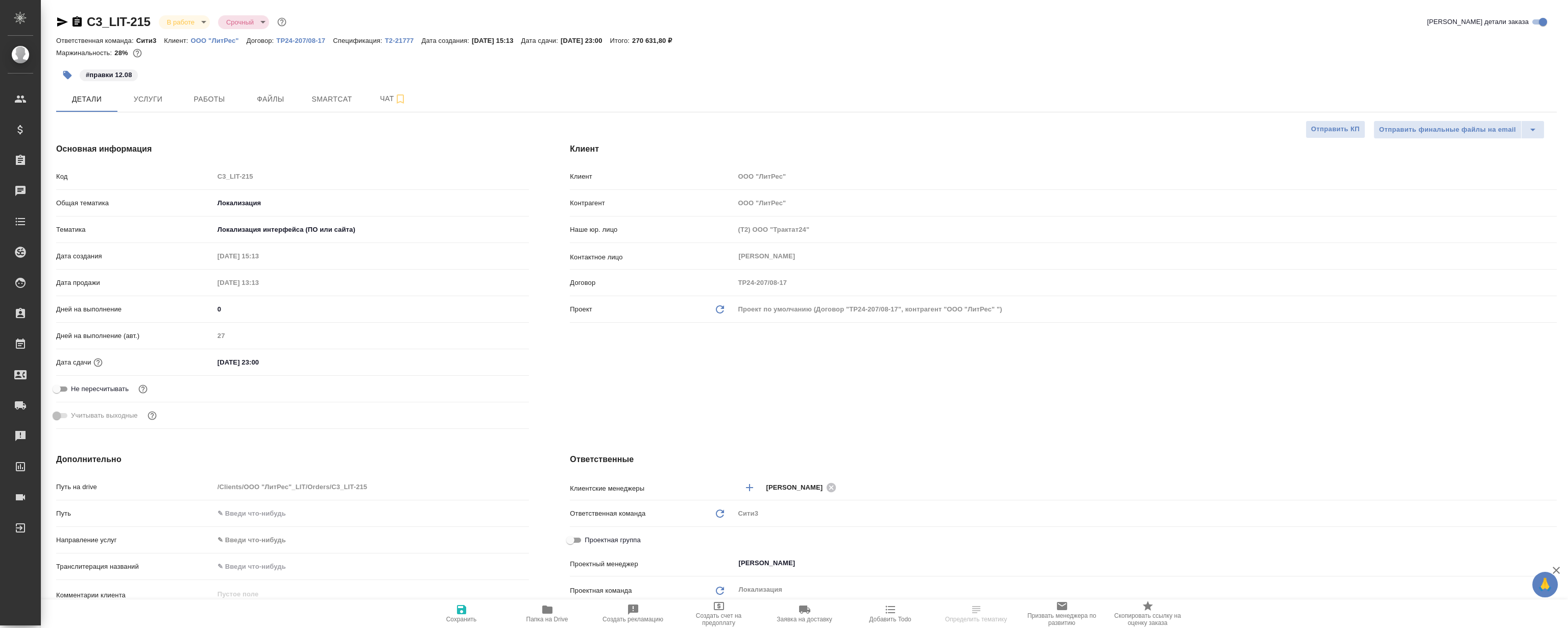
type textarea "x"
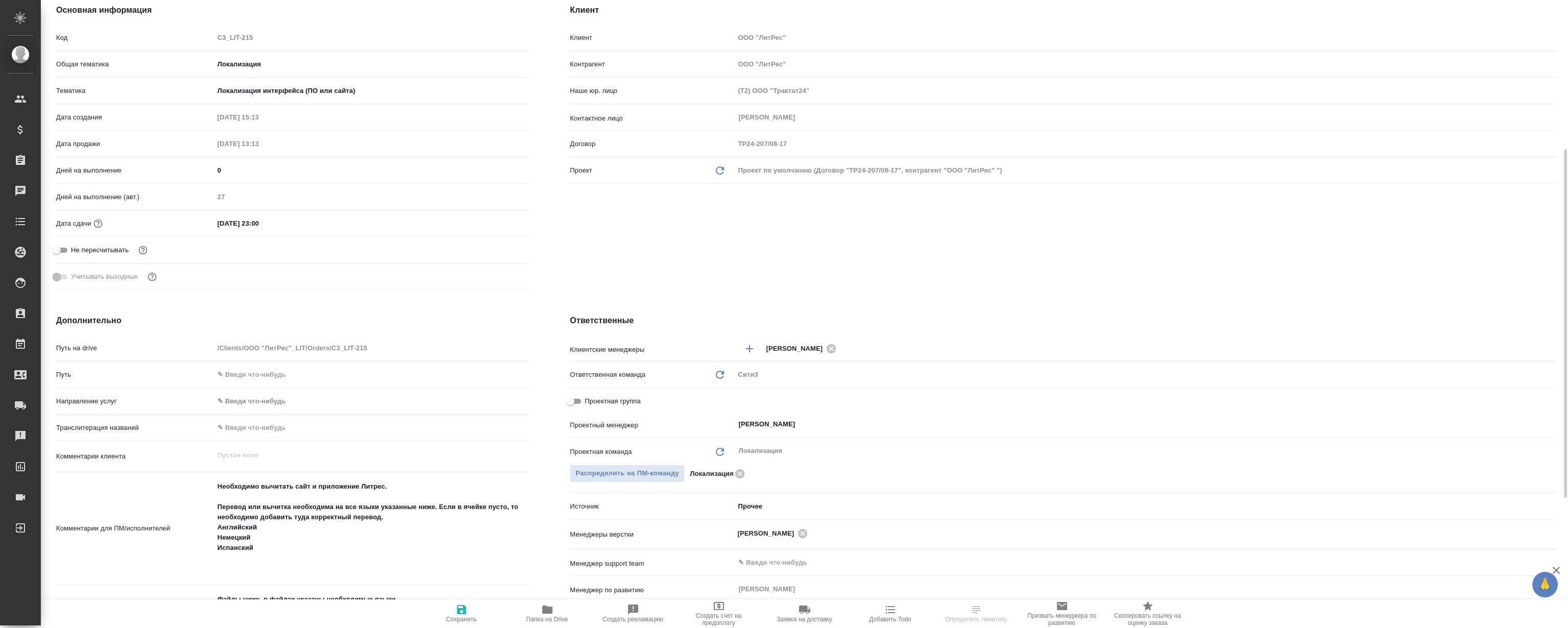
scroll to position [232, 0]
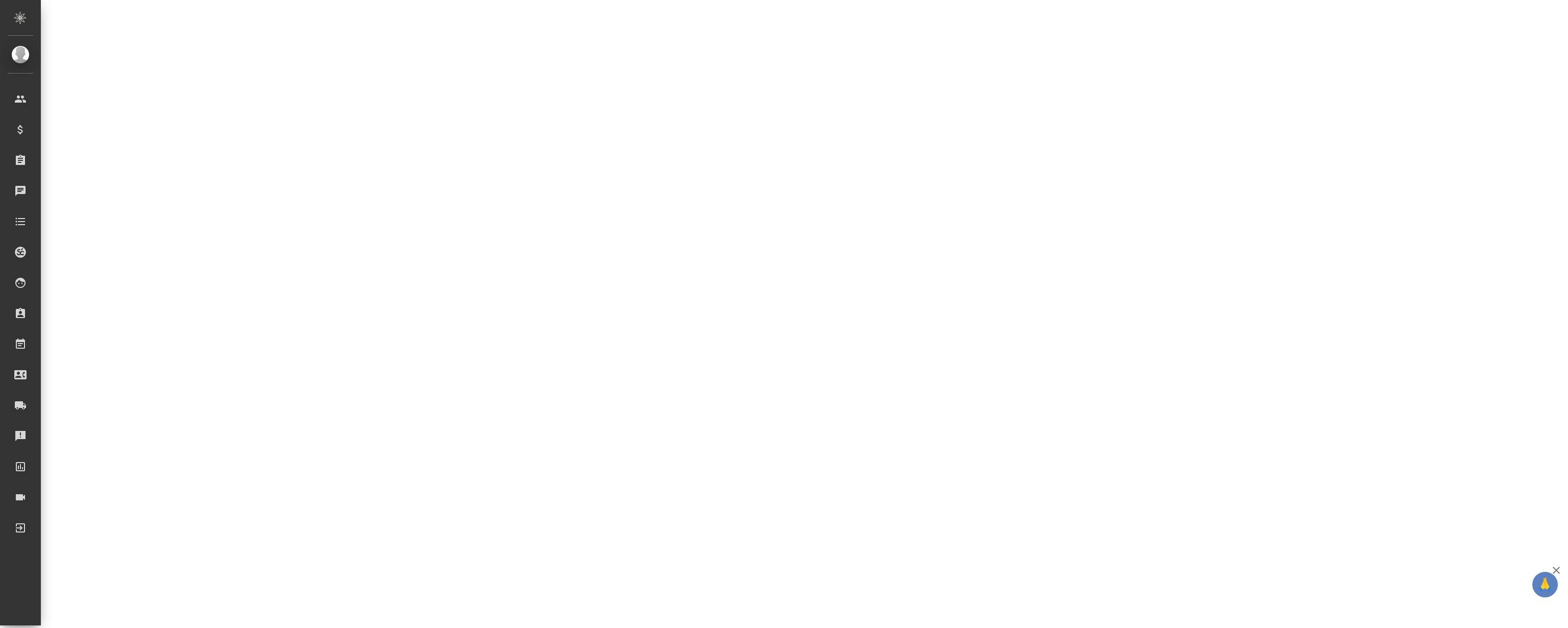
select select "RU"
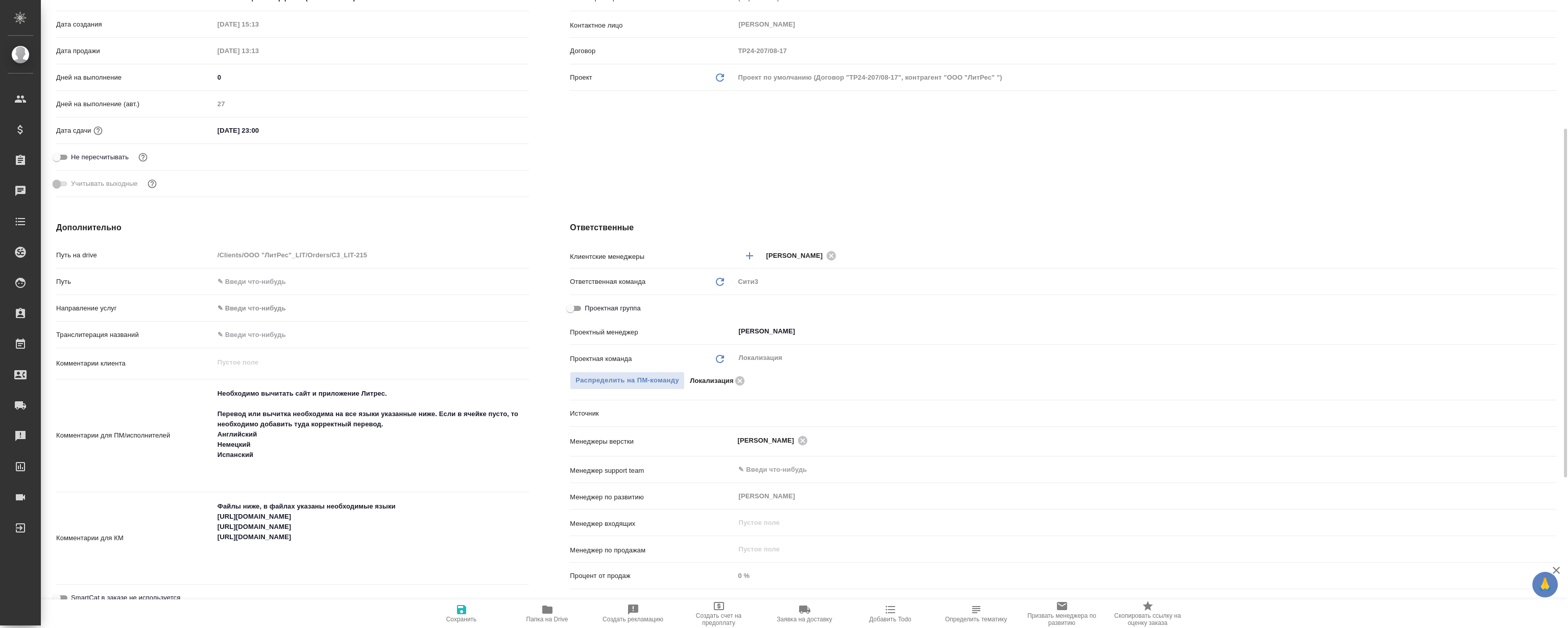
type textarea "x"
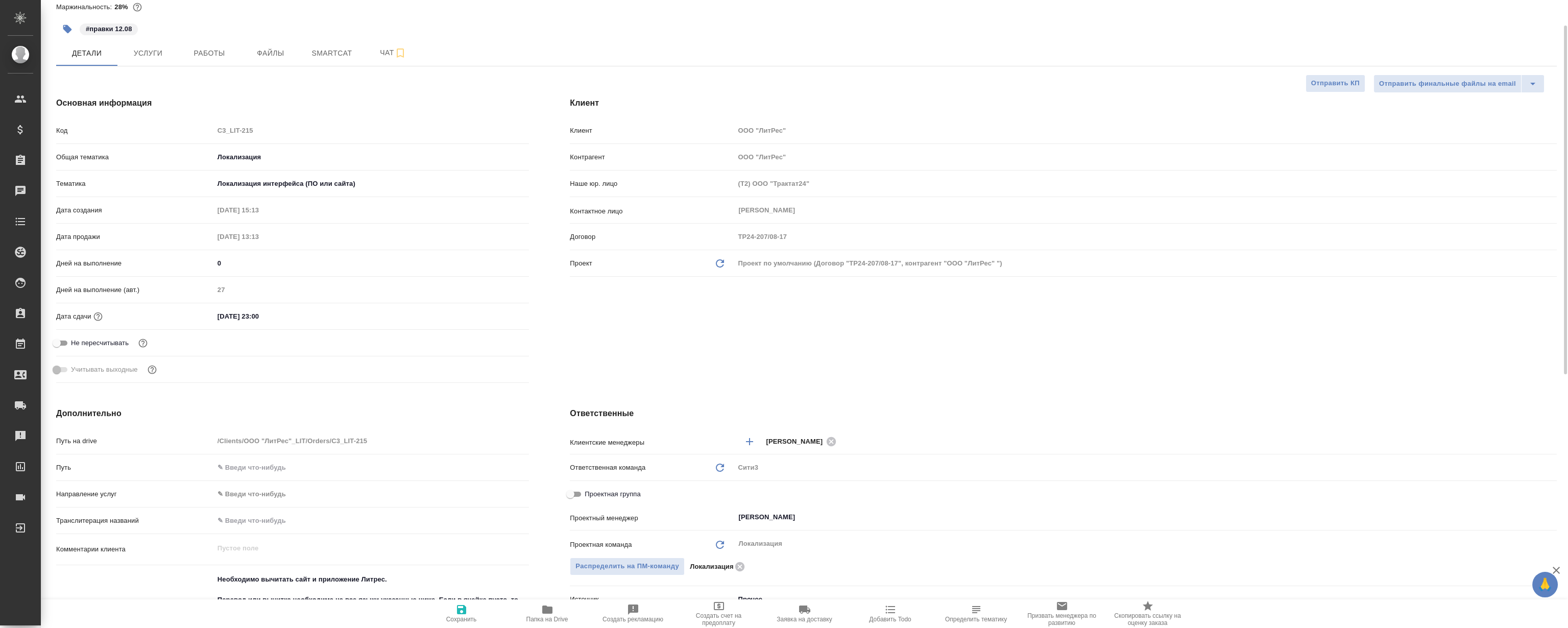
scroll to position [0, 0]
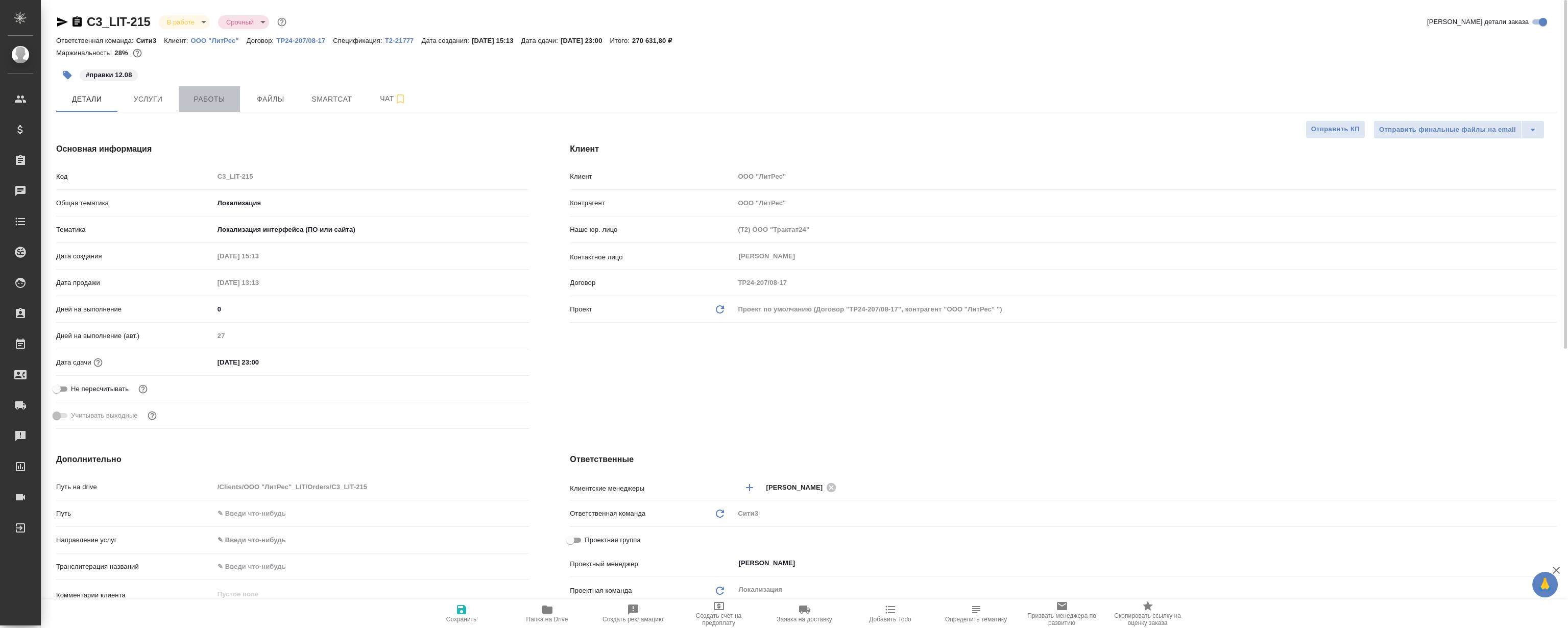
click at [219, 106] on button "Работы" at bounding box center [209, 99] width 61 height 26
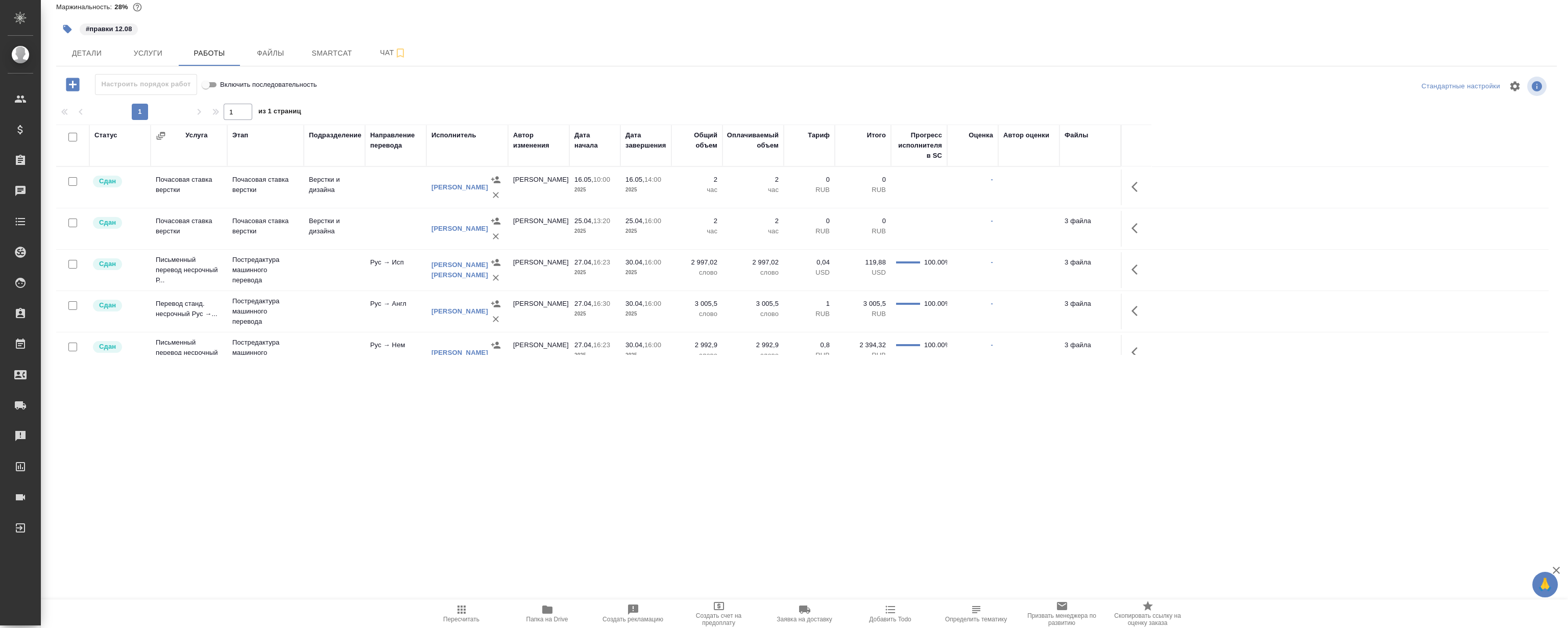
click at [597, 439] on div ".cls-1 fill:#fff; AWATERA Magerramov Ruslan Клиенты Спецификации Заказы 0 Чаты …" at bounding box center [784, 314] width 1568 height 628
click at [569, 436] on div ".cls-1 fill:#fff; AWATERA Magerramov Ruslan Клиенты Спецификации Заказы 0 Чаты …" at bounding box center [784, 314] width 1568 height 628
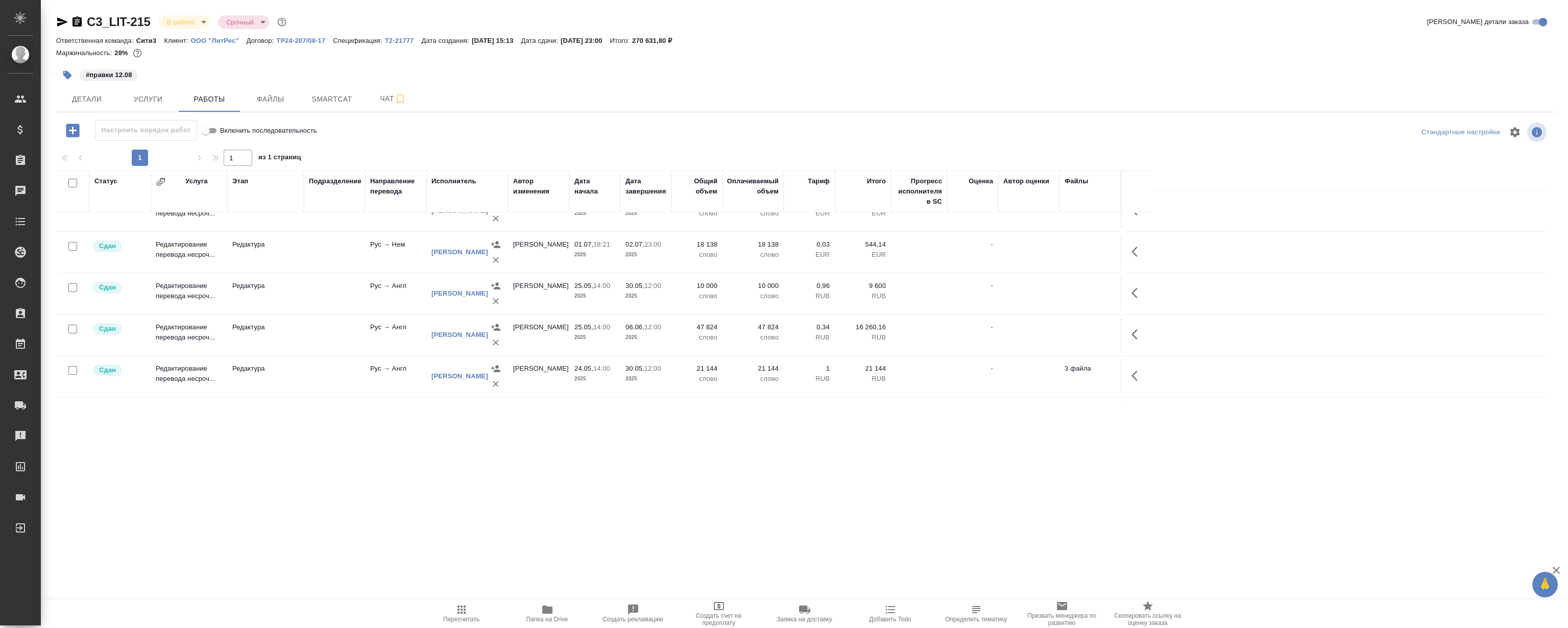
scroll to position [267, 0]
click at [533, 457] on div ".cls-1 fill:#fff; AWATERA Magerramov Ruslan Клиенты Спецификации Заказы 0 Чаты …" at bounding box center [784, 314] width 1568 height 628
click at [541, 462] on div ".cls-1 fill:#fff; AWATERA Magerramov Ruslan Клиенты Спецификации Заказы 0 Чаты …" at bounding box center [784, 314] width 1568 height 628
click at [606, 466] on div ".cls-1 fill:#fff; AWATERA Magerramov Ruslan Клиенты Спецификации Заказы 0 Чаты …" at bounding box center [784, 314] width 1568 height 628
click at [494, 479] on div ".cls-1 fill:#fff; AWATERA Magerramov Ruslan Клиенты Спецификации Заказы 0 Чаты …" at bounding box center [784, 314] width 1568 height 628
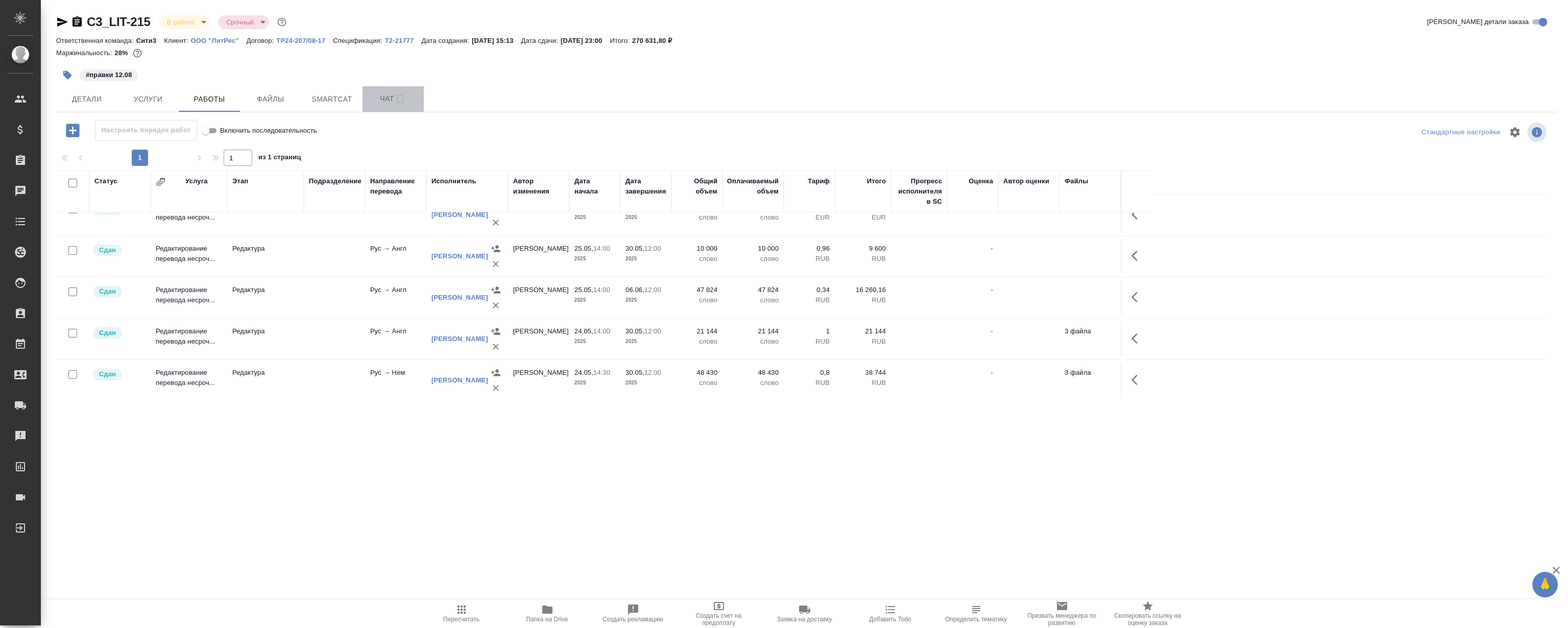
click at [383, 106] on button "Чат" at bounding box center [393, 99] width 61 height 26
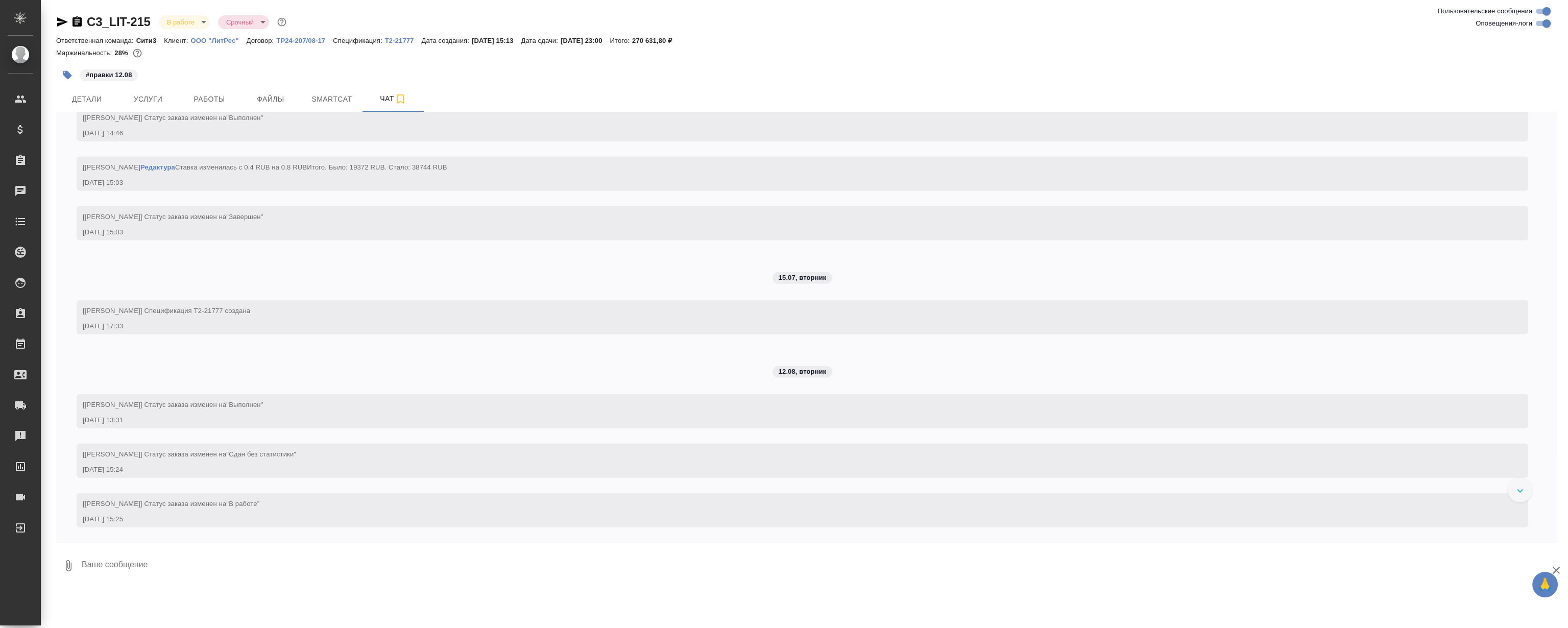
scroll to position [12191, 0]
click at [229, 94] on span "Работы" at bounding box center [209, 99] width 49 height 13
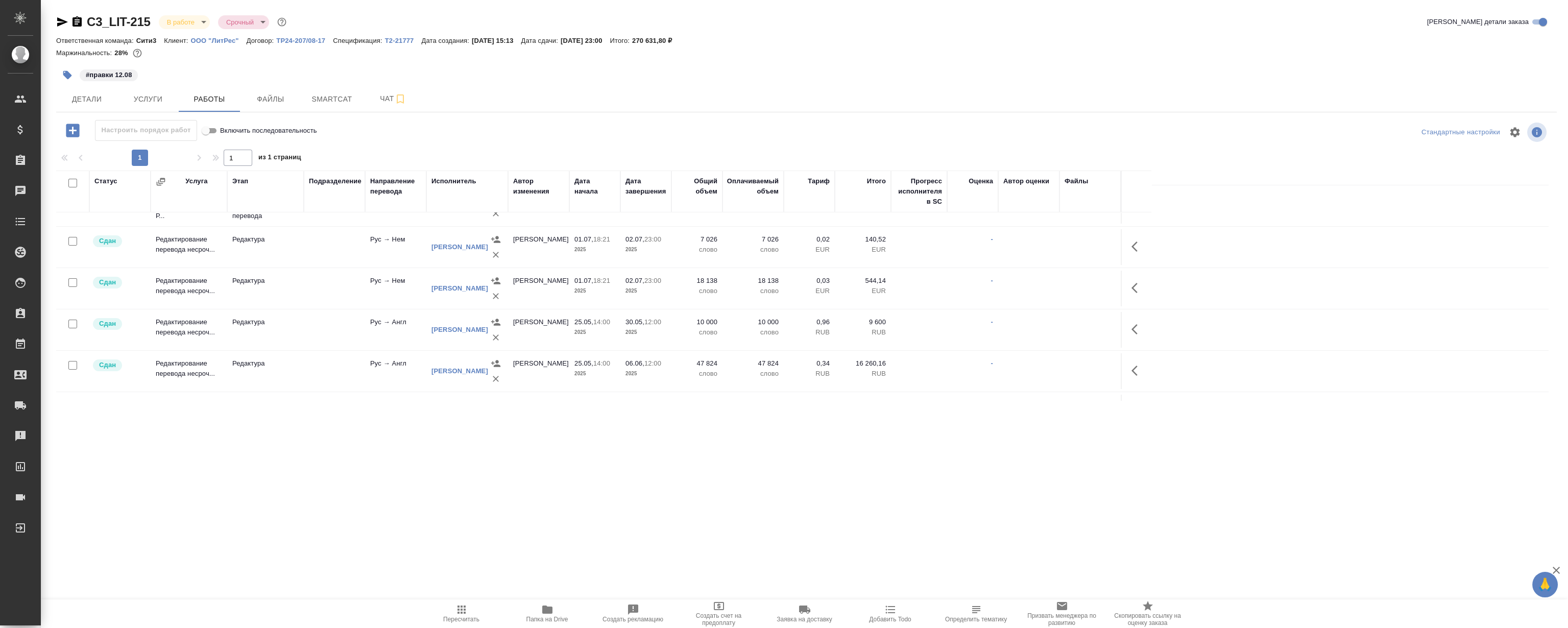
scroll to position [267, 0]
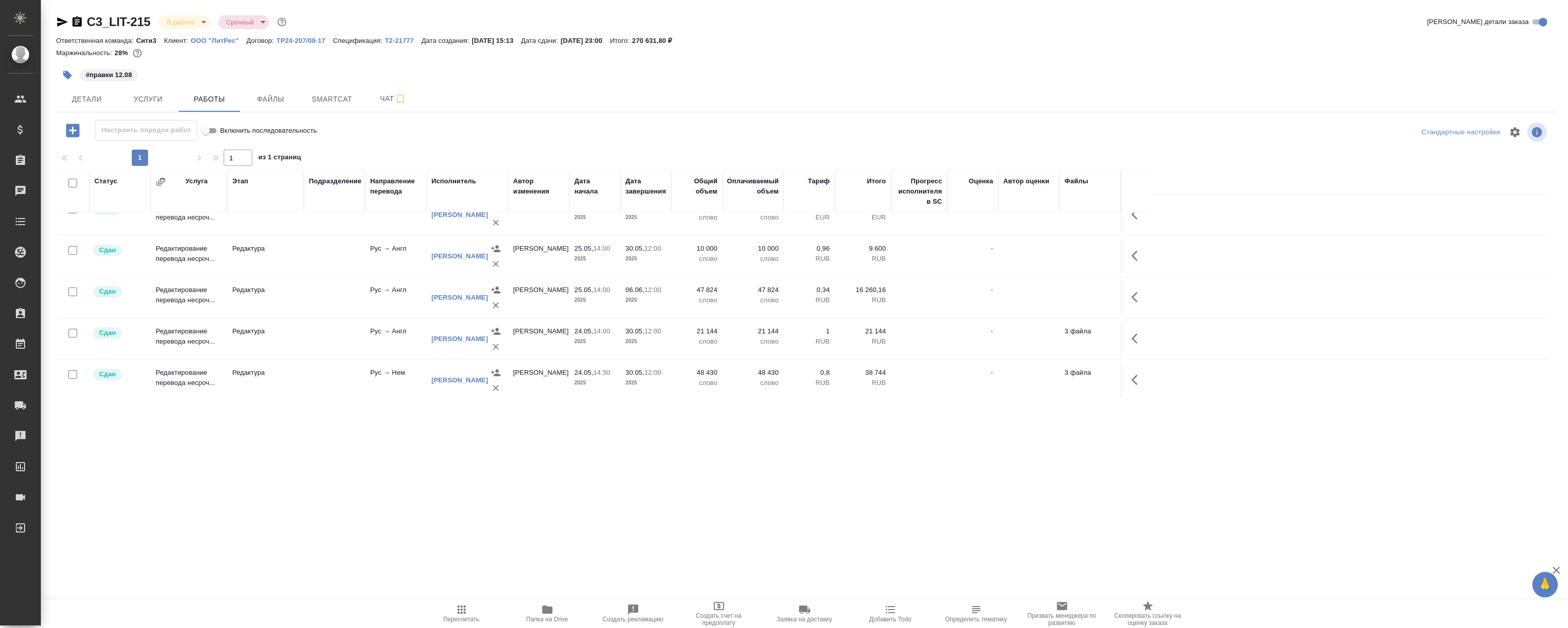
drag, startPoint x: 594, startPoint y: 467, endPoint x: 597, endPoint y: 369, distance: 98.0
click at [594, 467] on div ".cls-1 fill:#fff; AWATERA Magerramov Ruslan Клиенты Спецификации Заказы 0 Чаты …" at bounding box center [784, 314] width 1568 height 628
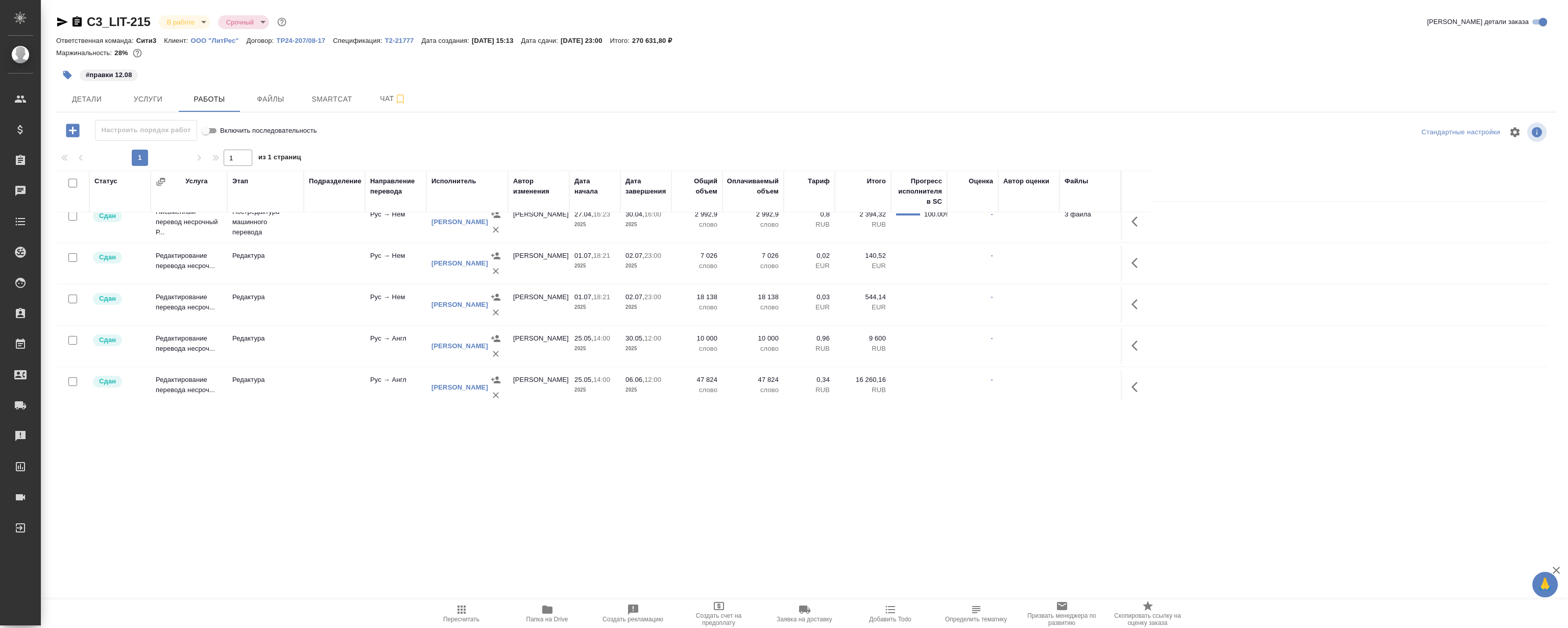
scroll to position [0, 0]
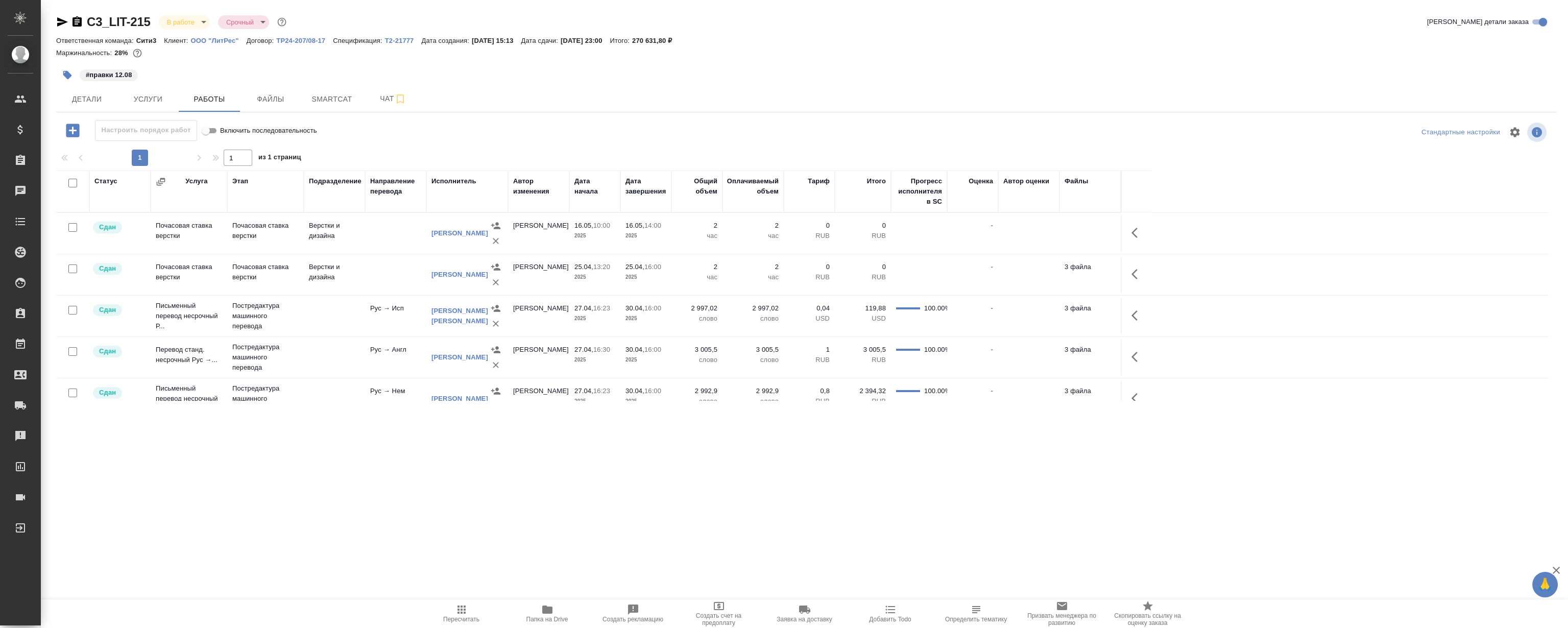
drag, startPoint x: 752, startPoint y: 479, endPoint x: 668, endPoint y: 305, distance: 193.2
click at [752, 470] on div ".cls-1 fill:#fff; AWATERA Magerramov Ruslan Клиенты Спецификации Заказы 0 Чаты …" at bounding box center [784, 314] width 1568 height 628
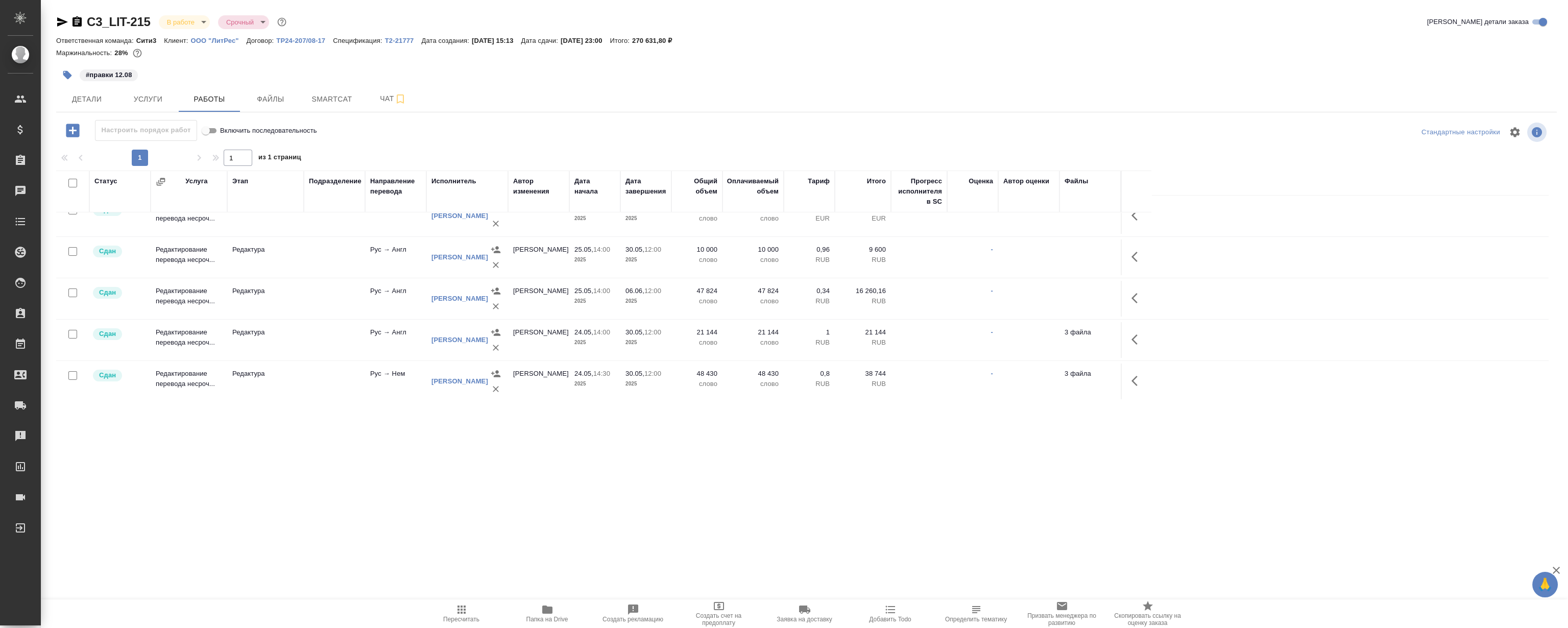
scroll to position [267, 0]
click at [715, 476] on div ".cls-1 fill:#fff; AWATERA Magerramov Ruslan Клиенты Спецификации Заказы 0 Чаты …" at bounding box center [784, 314] width 1568 height 628
click at [719, 432] on div ".cls-1 fill:#fff; AWATERA Magerramov Ruslan Клиенты Спецификации Заказы 0 Чаты …" at bounding box center [784, 314] width 1568 height 628
click at [721, 438] on div ".cls-1 fill:#fff; AWATERA Magerramov Ruslan Клиенты Спецификации Заказы 0 Чаты …" at bounding box center [784, 314] width 1568 height 628
drag, startPoint x: 626, startPoint y: 448, endPoint x: 591, endPoint y: 363, distance: 91.9
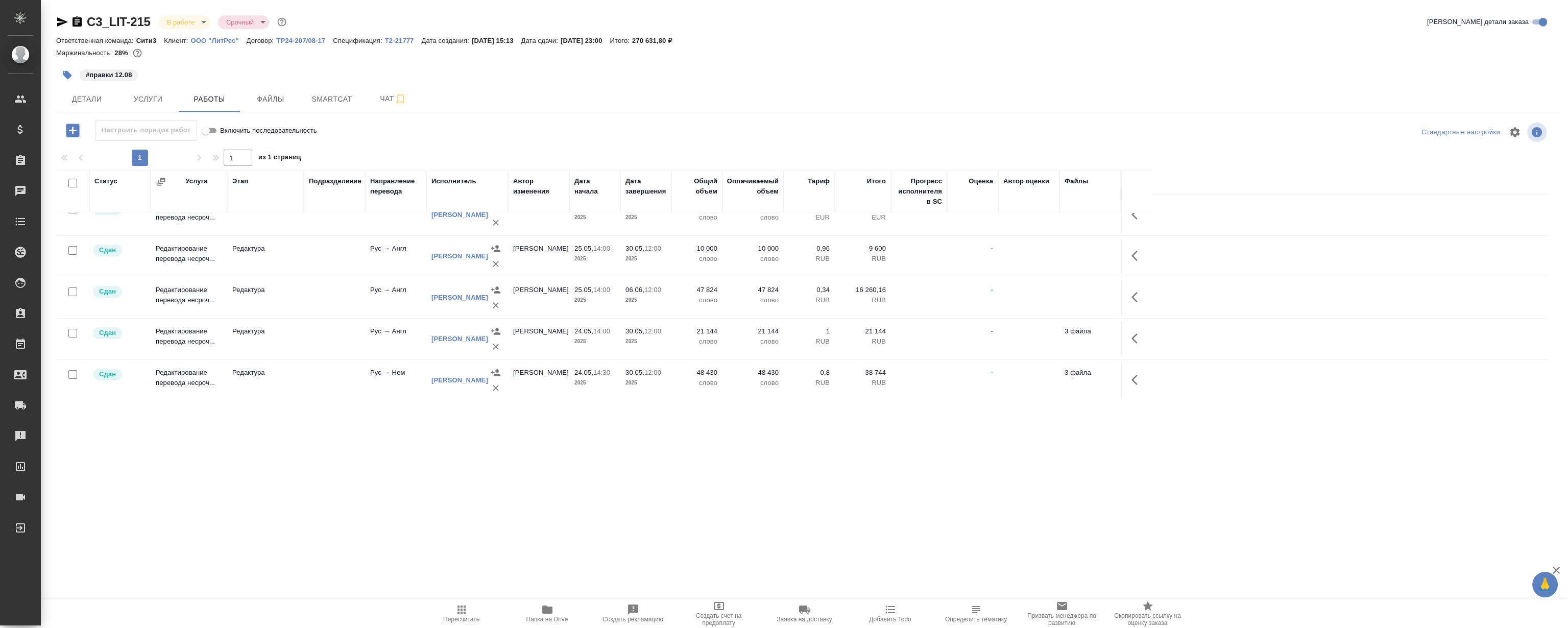
click at [626, 448] on div ".cls-1 fill:#fff; AWATERA Magerramov Ruslan Клиенты Спецификации Заказы 0 Чаты …" at bounding box center [784, 314] width 1568 height 628
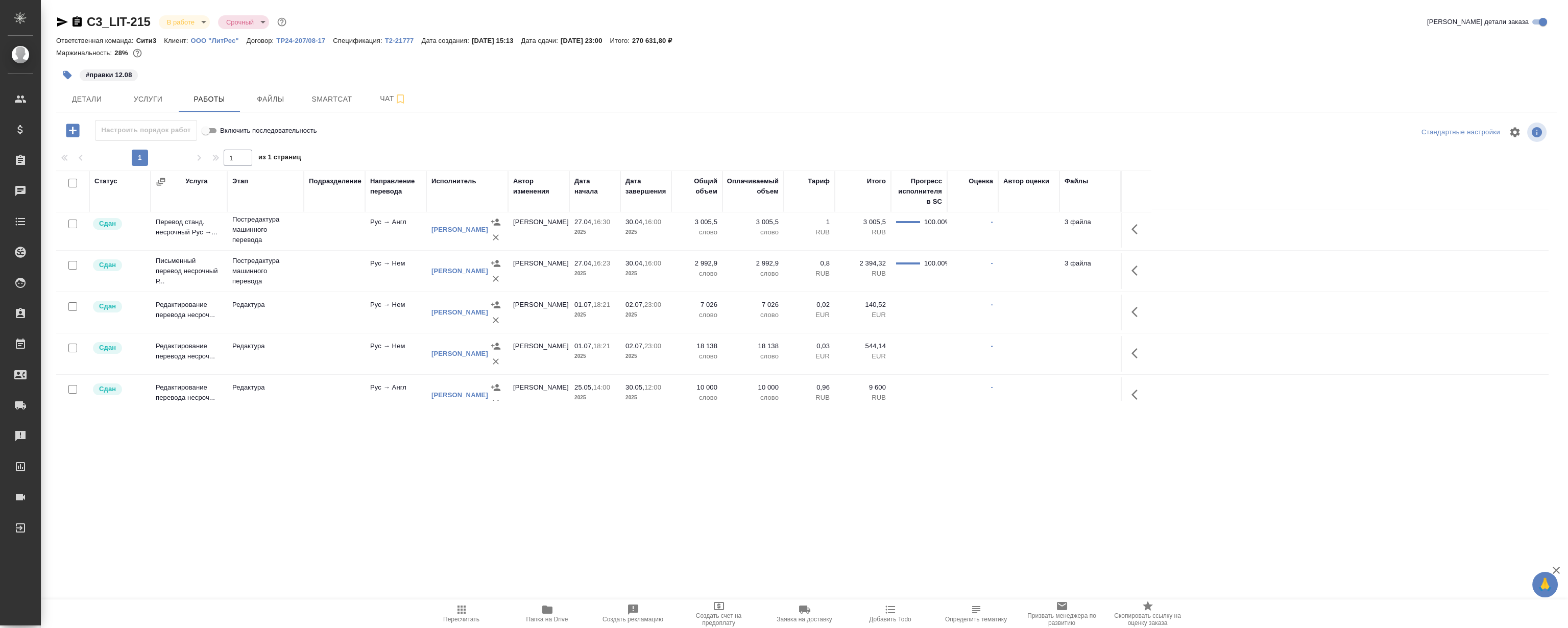
click at [628, 484] on div ".cls-1 fill:#fff; AWATERA Magerramov Ruslan Клиенты Спецификации Заказы 0 Чаты …" at bounding box center [784, 314] width 1568 height 628
click at [706, 461] on div ".cls-1 fill:#fff; AWATERA Magerramov Ruslan Клиенты Спецификации Заказы 0 Чаты …" at bounding box center [784, 314] width 1568 height 628
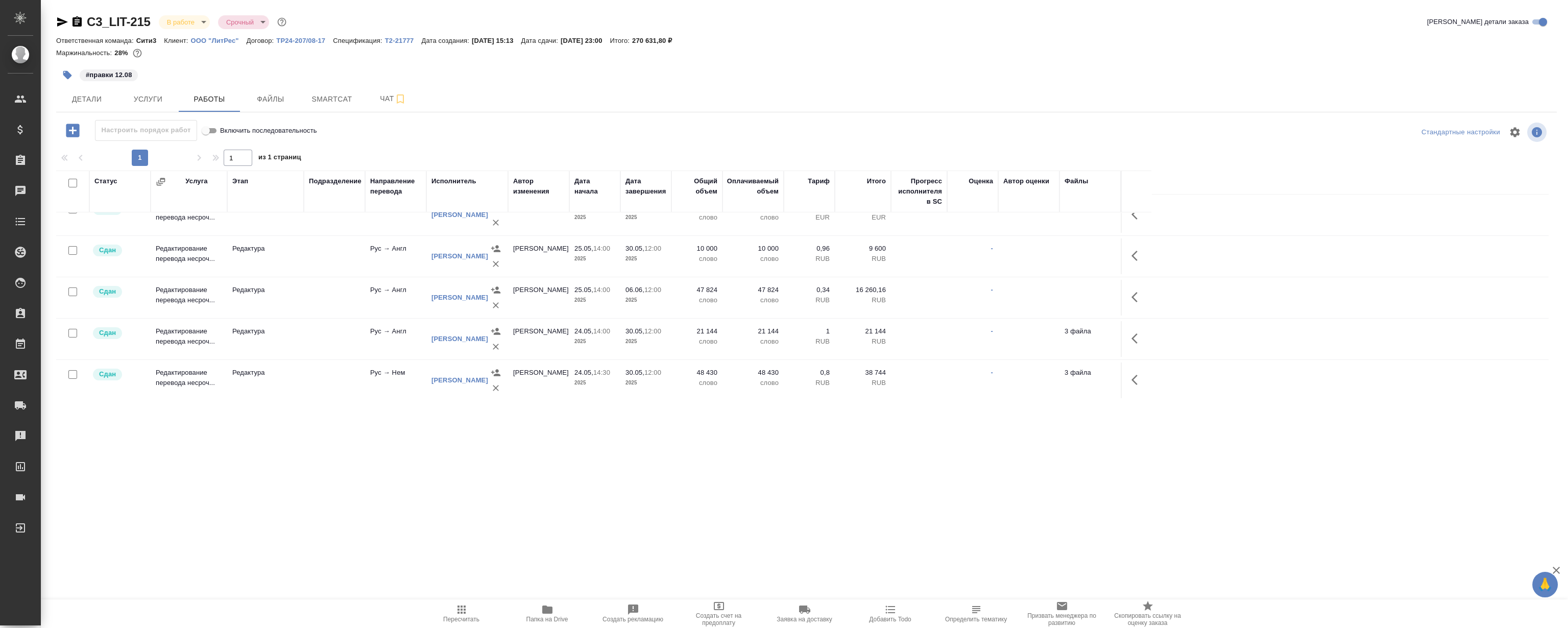
click at [631, 470] on div ".cls-1 fill:#fff; AWATERA Magerramov Ruslan Клиенты Спецификации Заказы 0 Чаты …" at bounding box center [784, 314] width 1568 height 628
click at [695, 496] on div ".cls-1 fill:#fff; AWATERA Magerramov Ruslan Клиенты Спецификации Заказы 0 Чаты …" at bounding box center [784, 314] width 1568 height 628
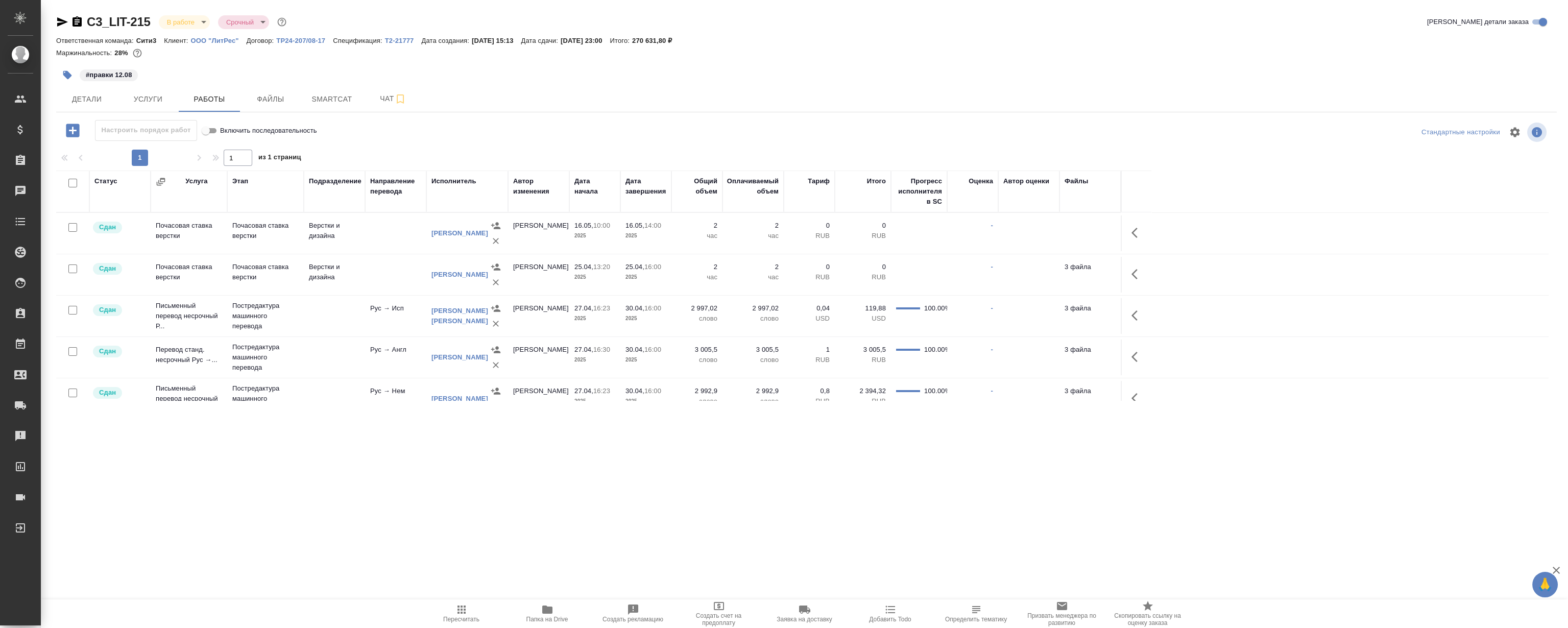
scroll to position [267, 0]
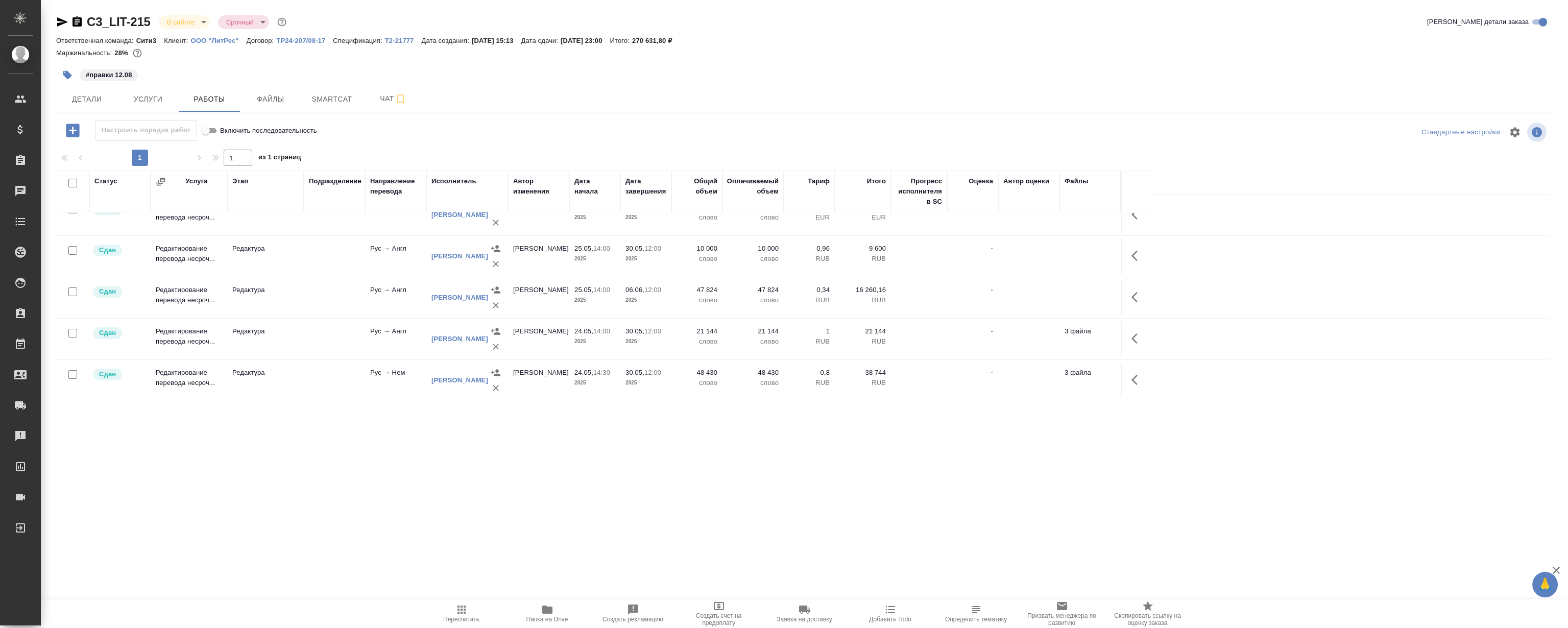
click at [448, 424] on div "C3_LIT-215 В работе inProgress Срочный urgent Кратко детали заказа Ответственна…" at bounding box center [807, 213] width 1512 height 426
click at [461, 470] on div ".cls-1 fill:#fff; AWATERA Magerramov Ruslan Клиенты Спецификации Заказы 0 Чаты …" at bounding box center [784, 314] width 1568 height 628
click at [106, 98] on span "Детали" at bounding box center [86, 99] width 49 height 13
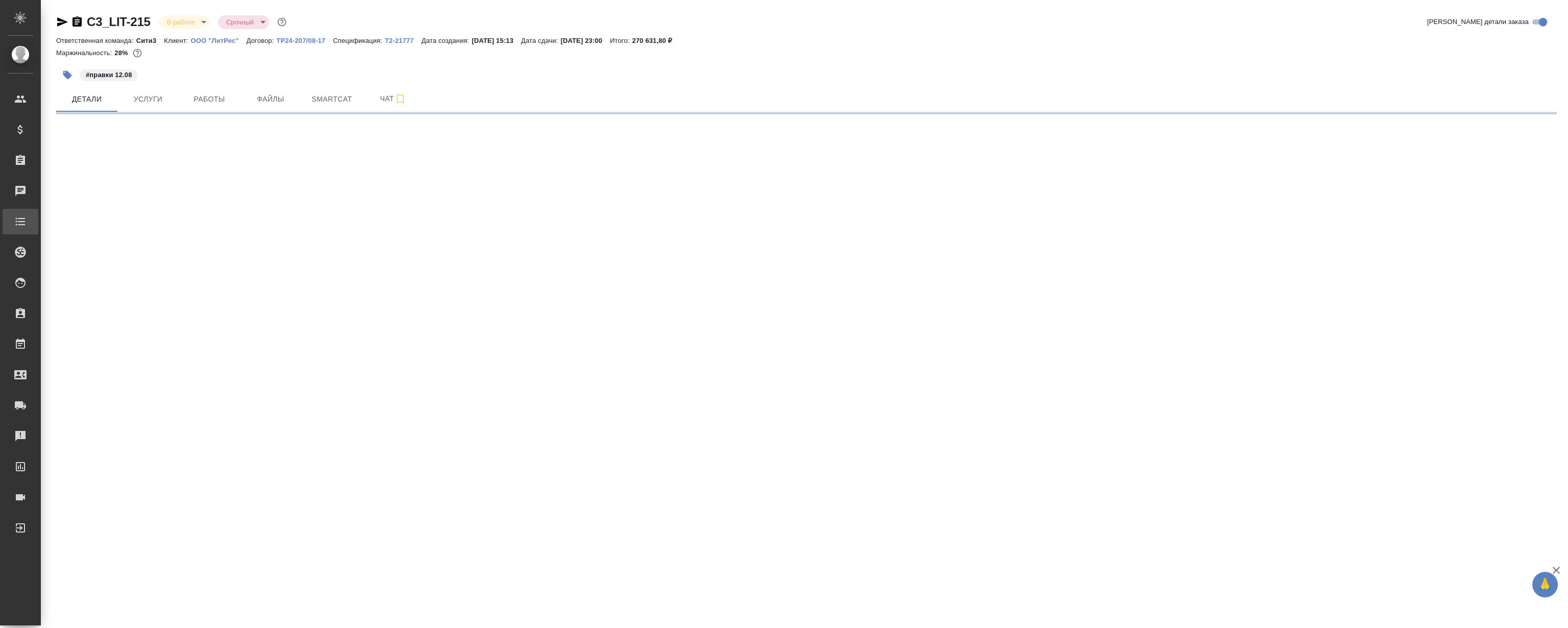
select select "RU"
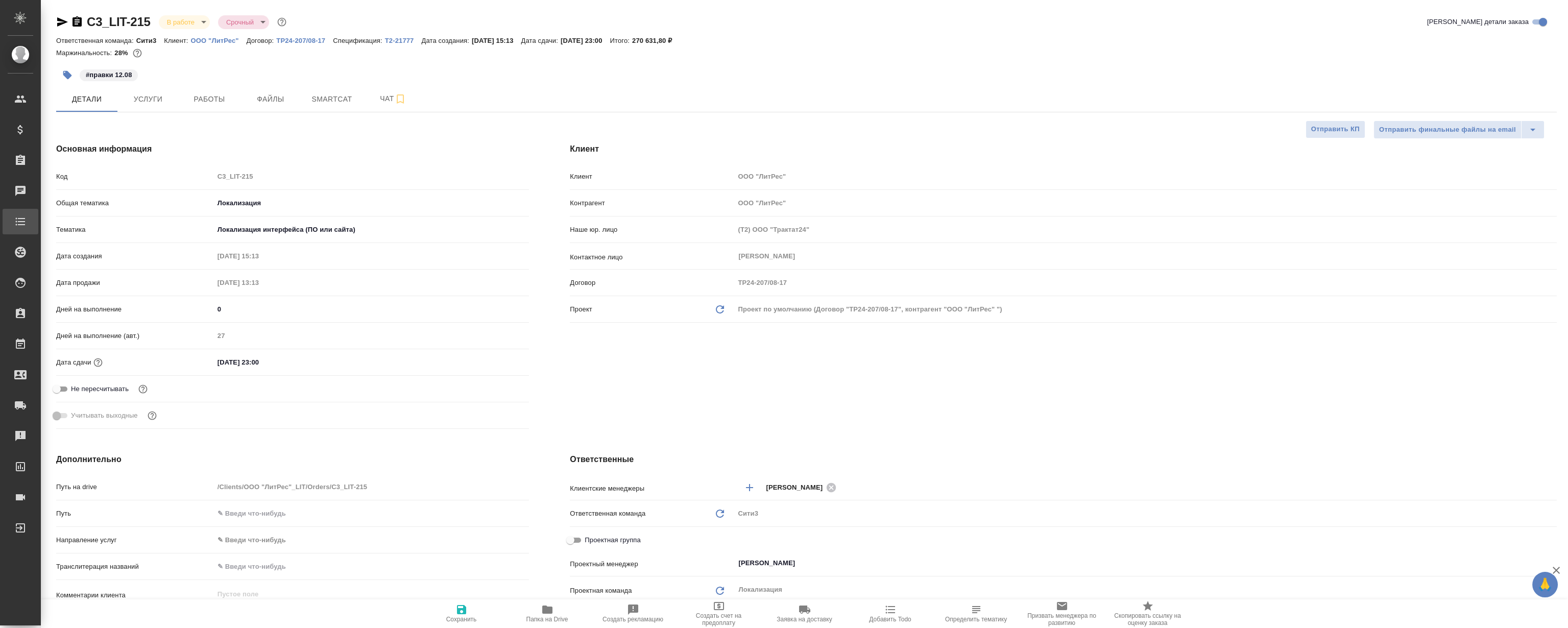
type textarea "x"
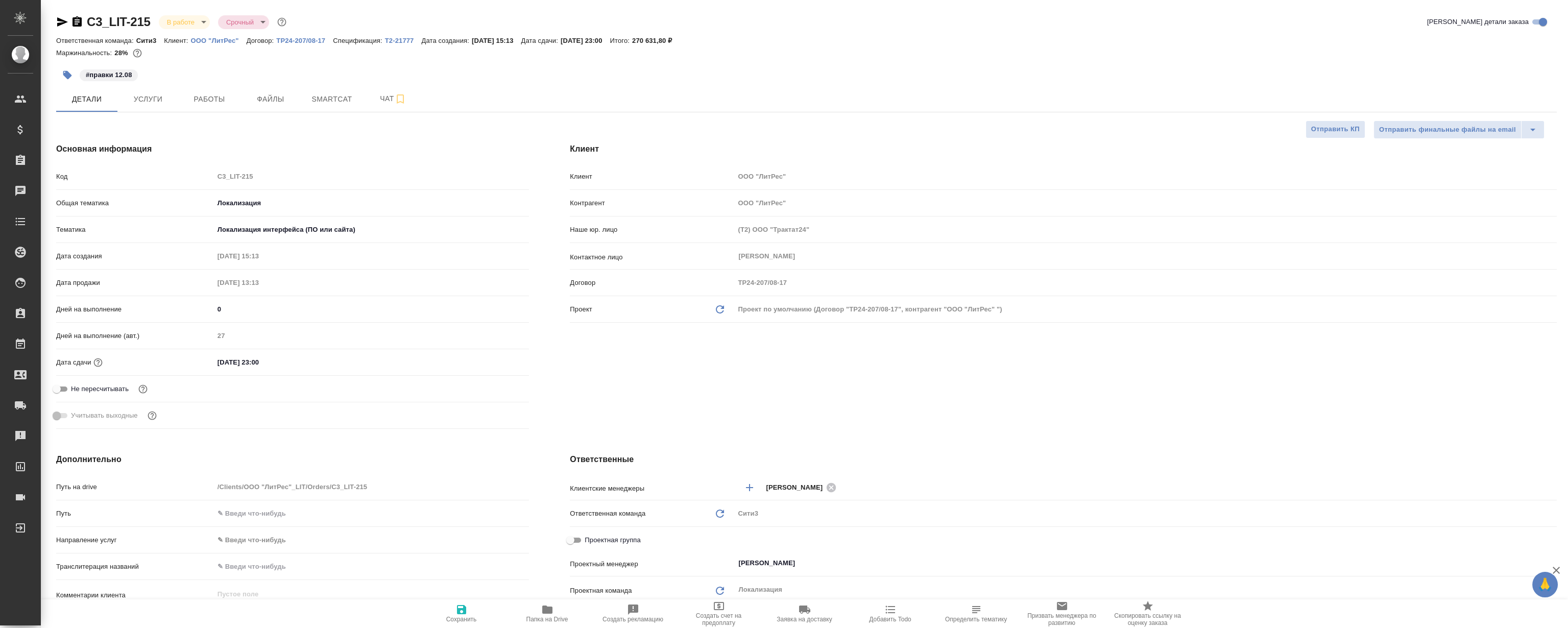
type textarea "x"
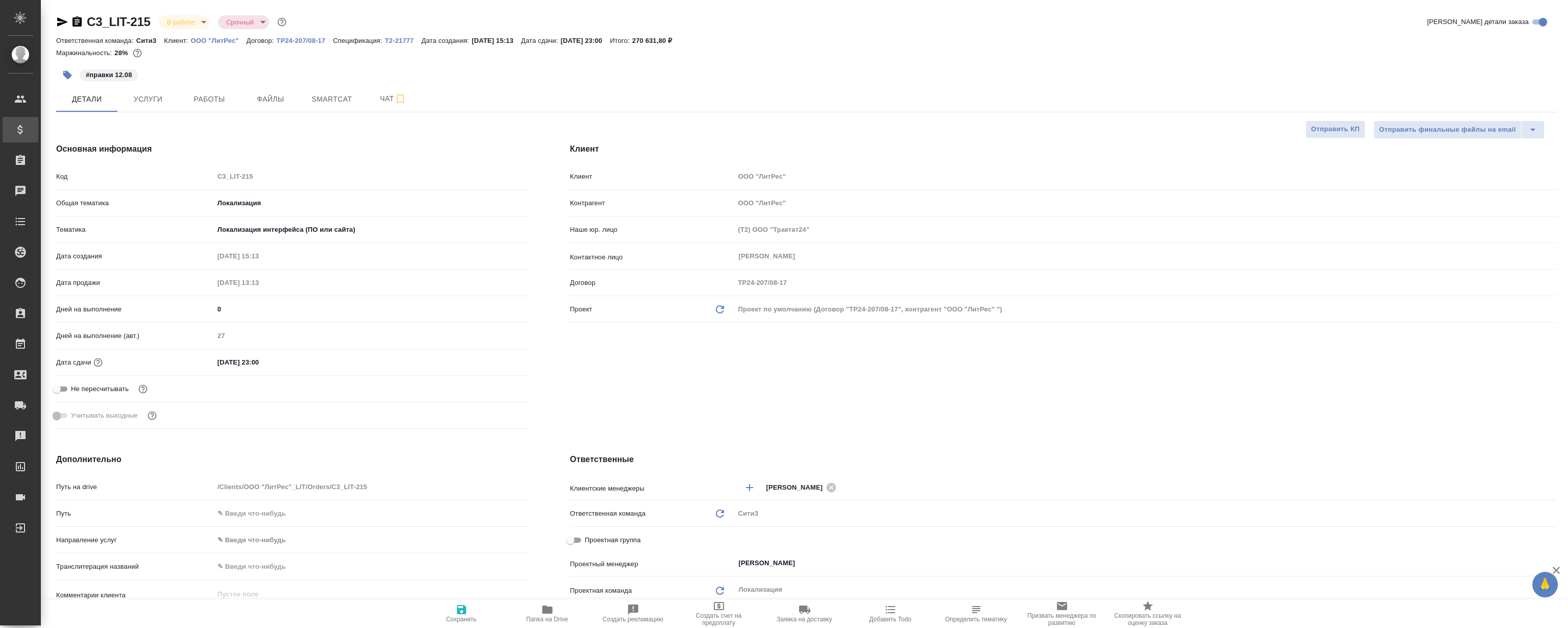
type textarea "x"
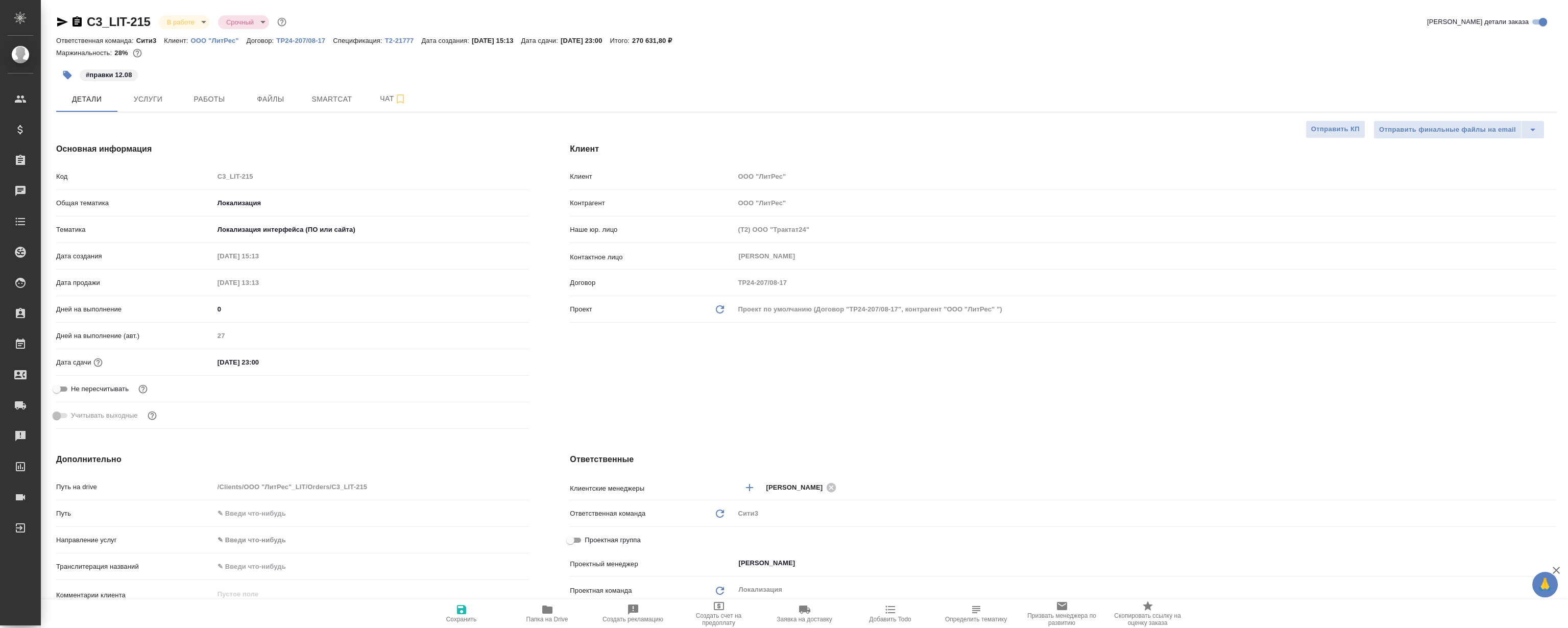
type textarea "x"
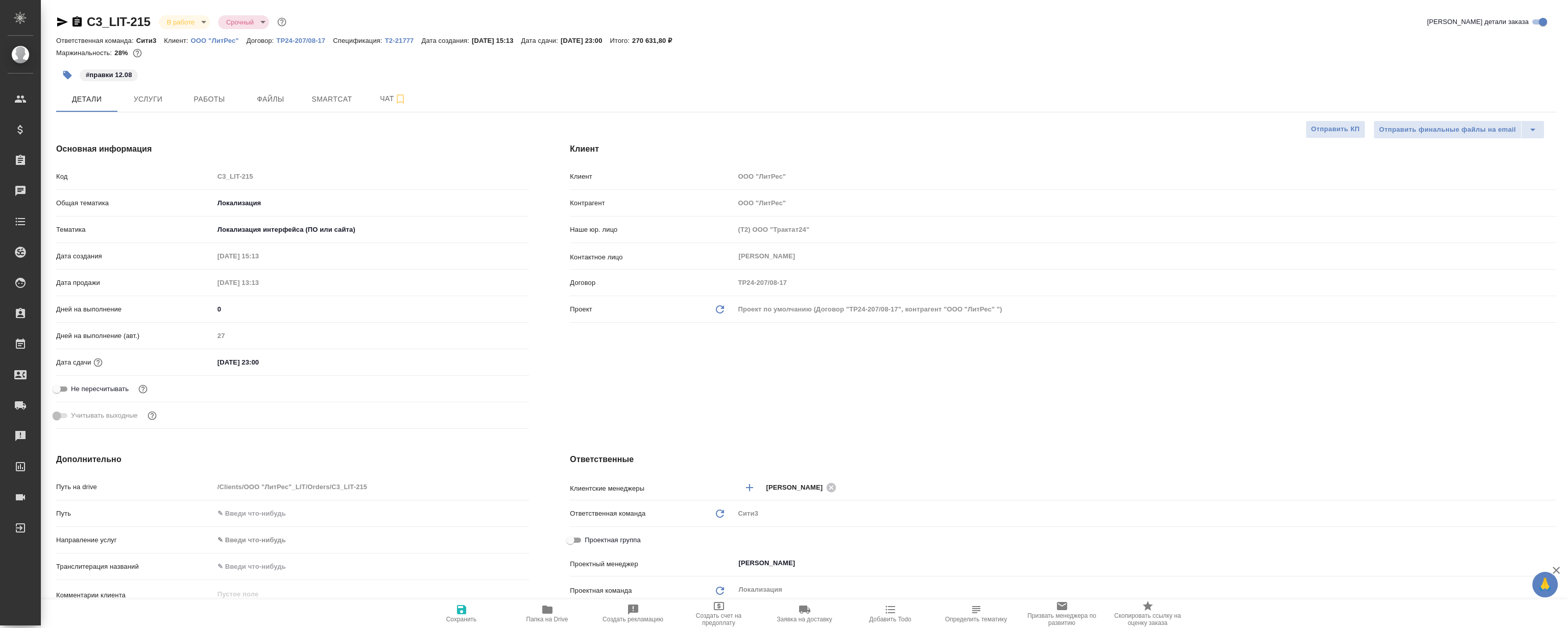
type textarea "x"
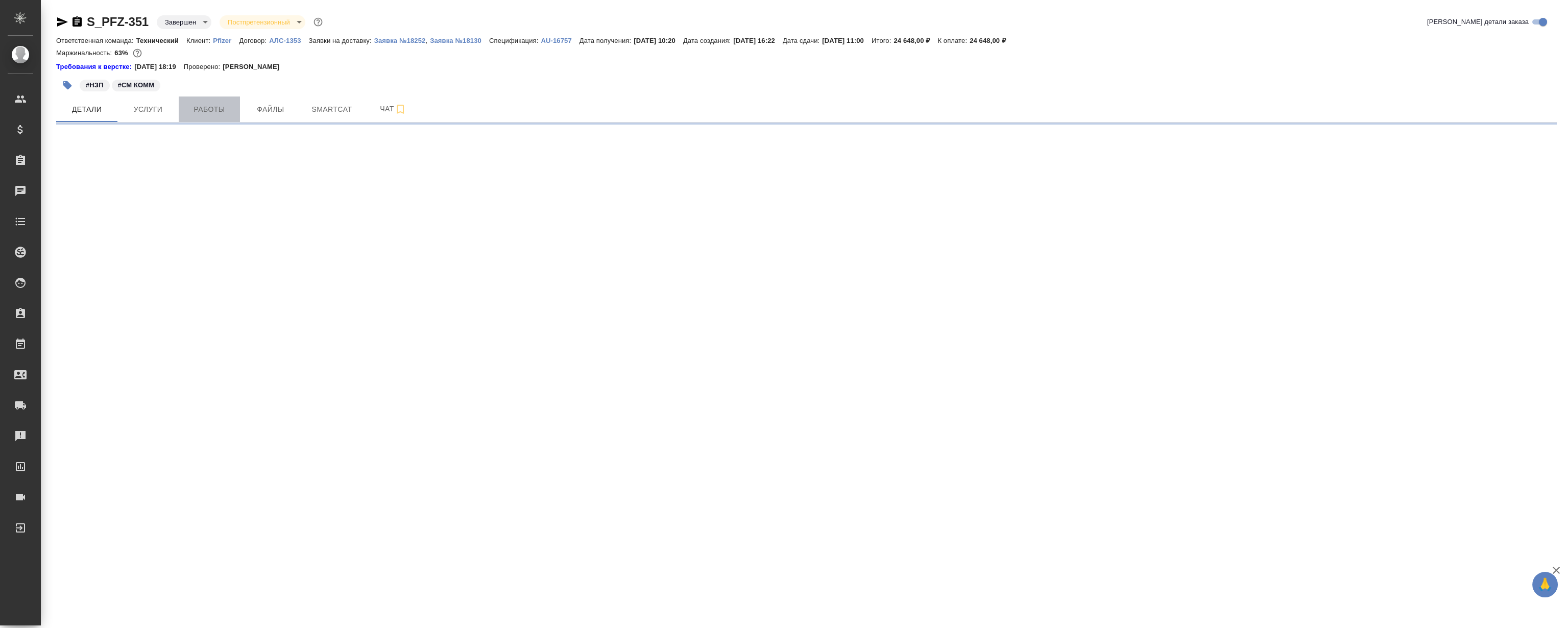
click at [212, 105] on span "Работы" at bounding box center [209, 109] width 49 height 13
select select "RU"
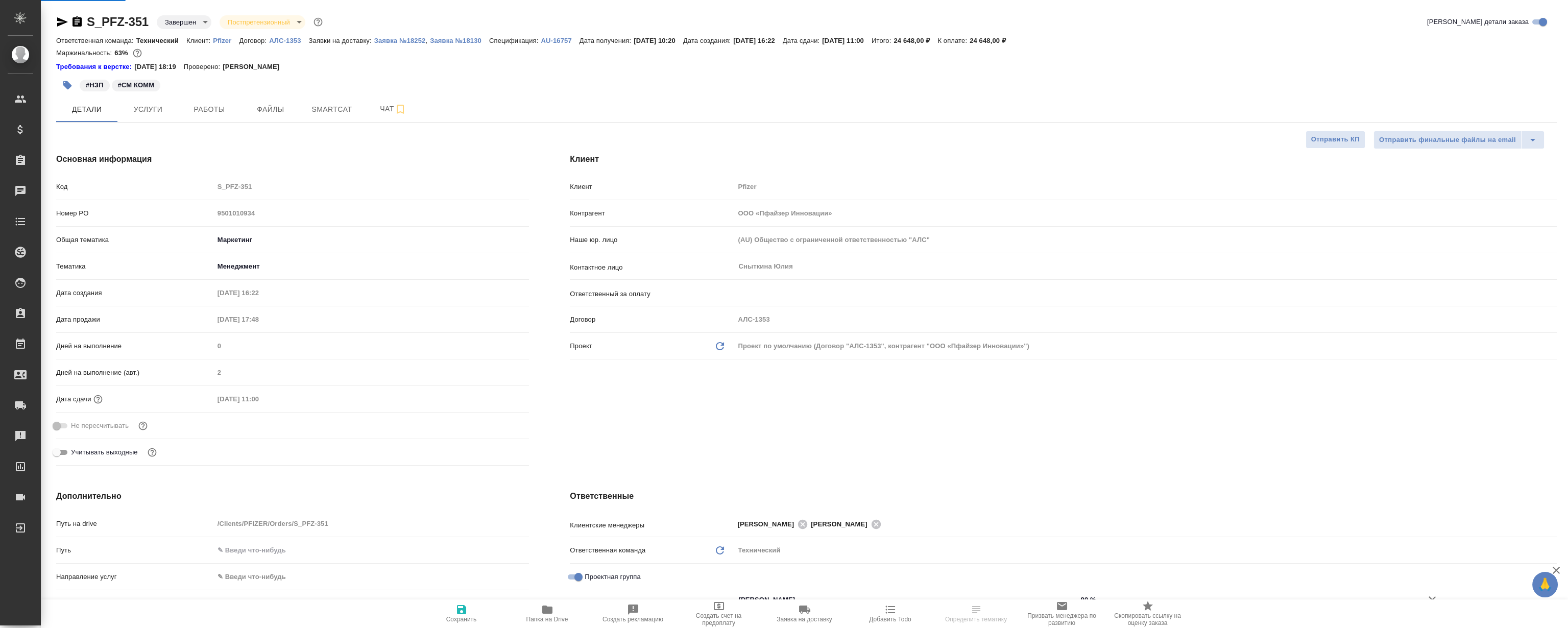
type textarea "x"
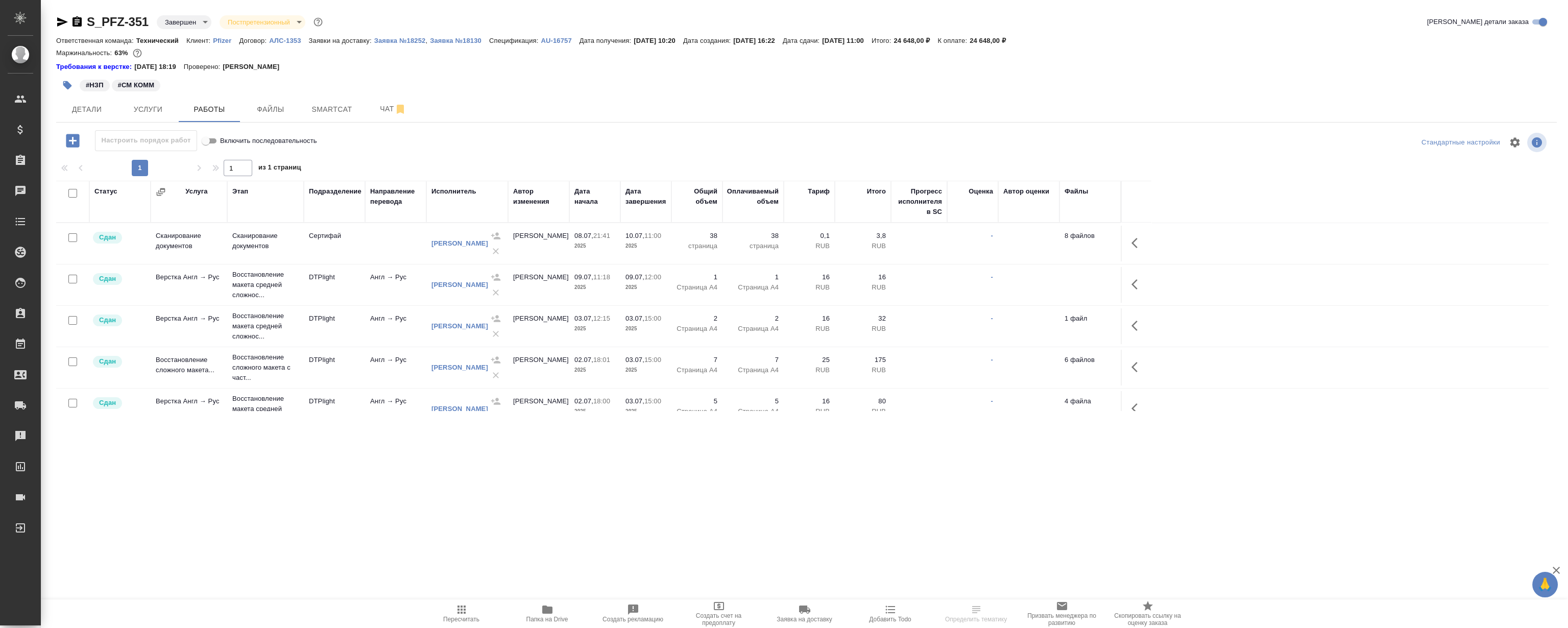
click at [432, 422] on div "S_PFZ-351 Завершен closed Постпретензионный postClaim Кратко детали заказа Отве…" at bounding box center [807, 218] width 1512 height 436
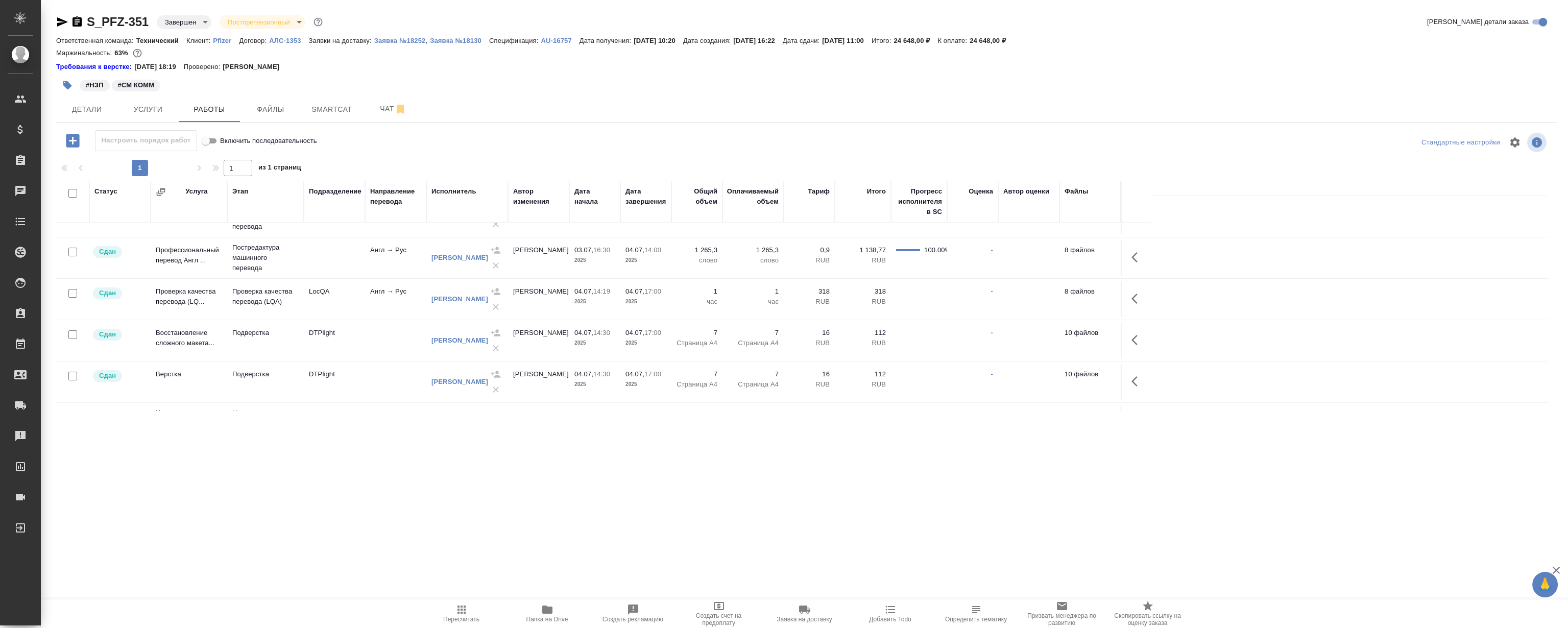
scroll to position [278, 0]
click at [265, 103] on span "Файлы" at bounding box center [270, 109] width 49 height 13
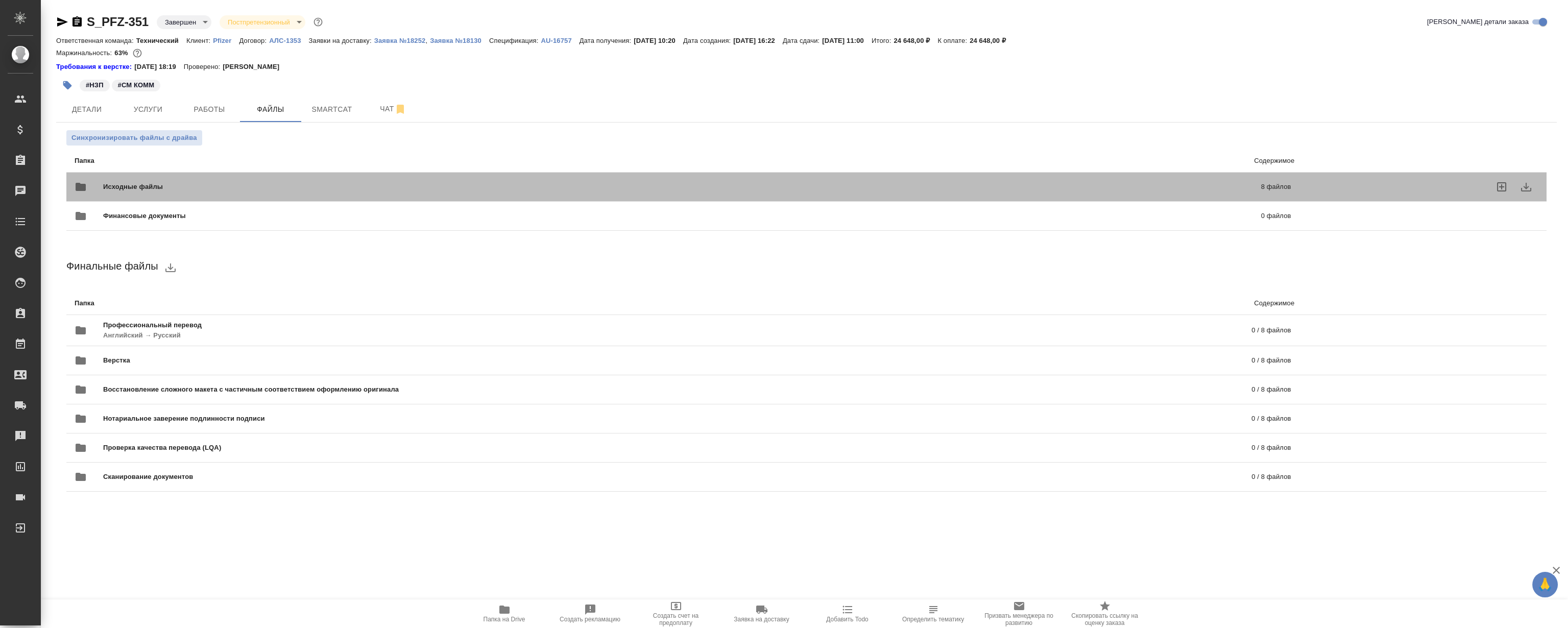
click at [528, 189] on span "Исходные файлы" at bounding box center [407, 187] width 609 height 10
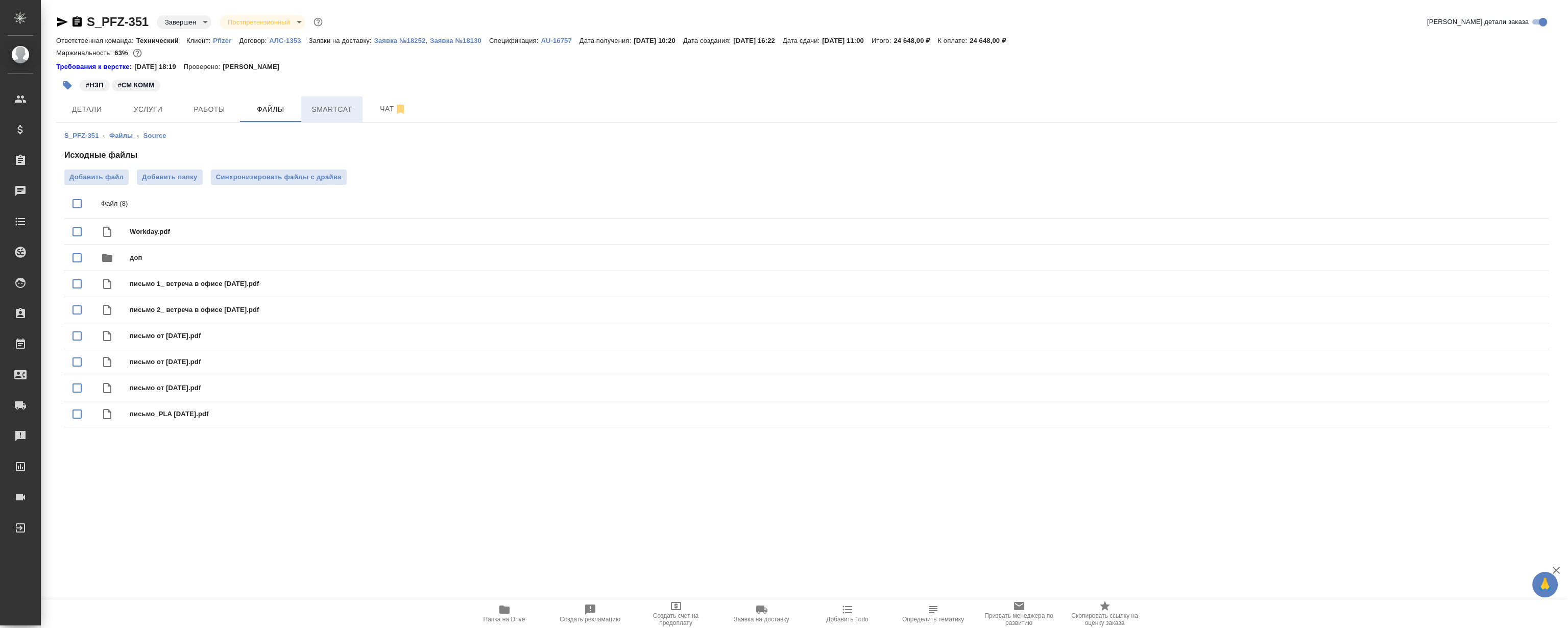
click at [327, 104] on span "Smartcat" at bounding box center [332, 109] width 49 height 13
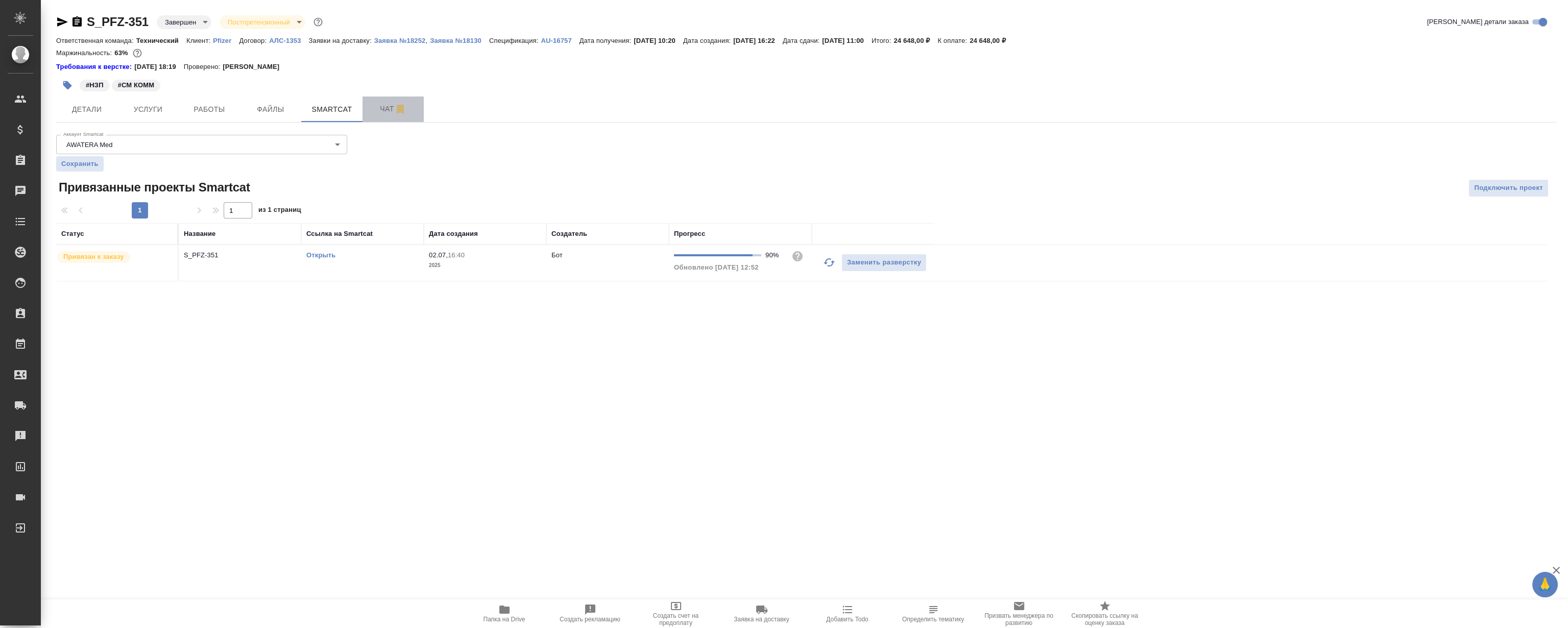
click at [389, 110] on span "Чат" at bounding box center [393, 109] width 49 height 13
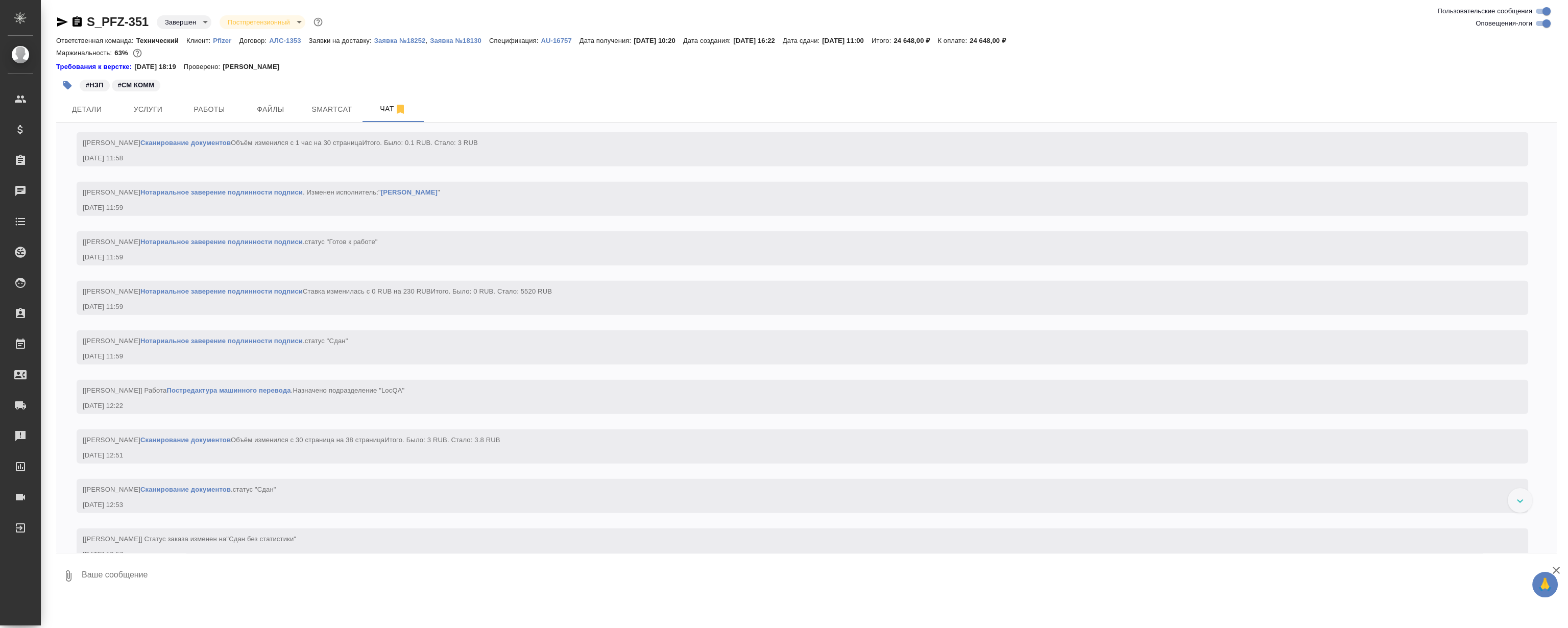
scroll to position [12875, 0]
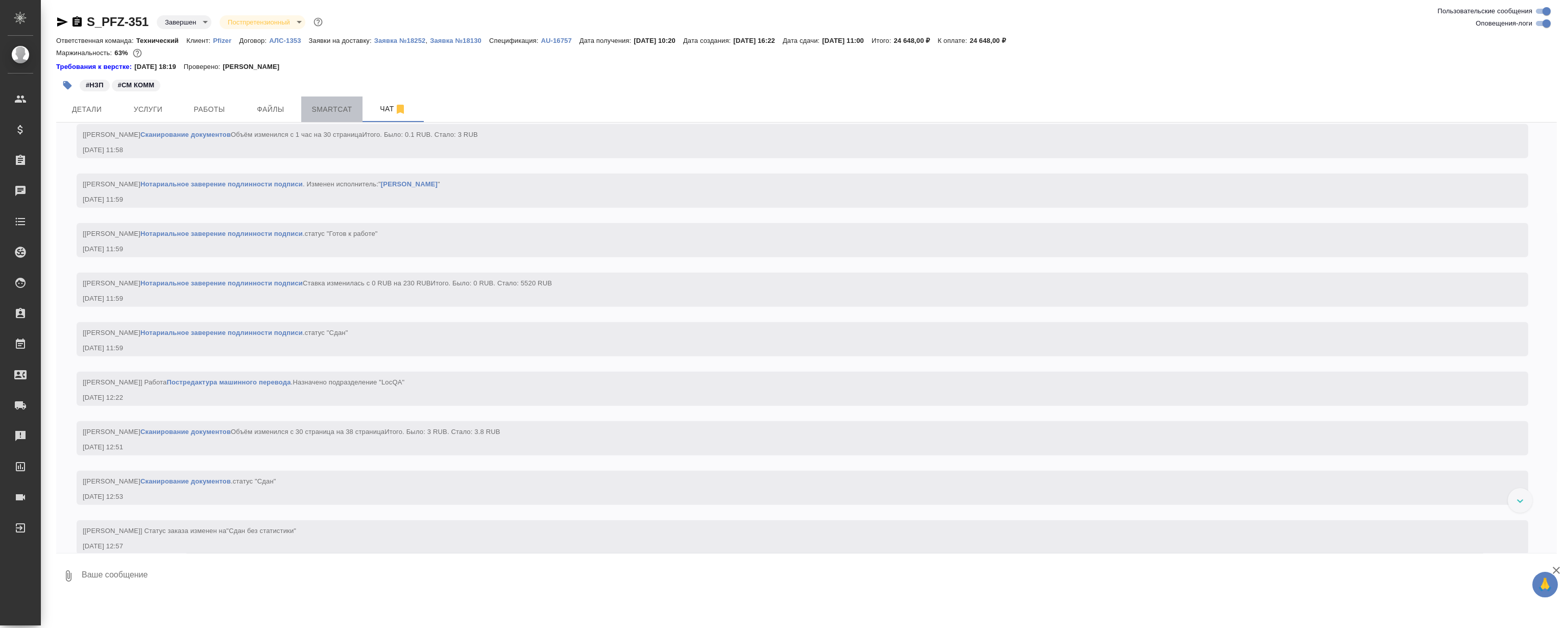
click at [303, 110] on button "Smartcat" at bounding box center [332, 110] width 61 height 26
click at [276, 110] on span "Файлы" at bounding box center [270, 109] width 49 height 13
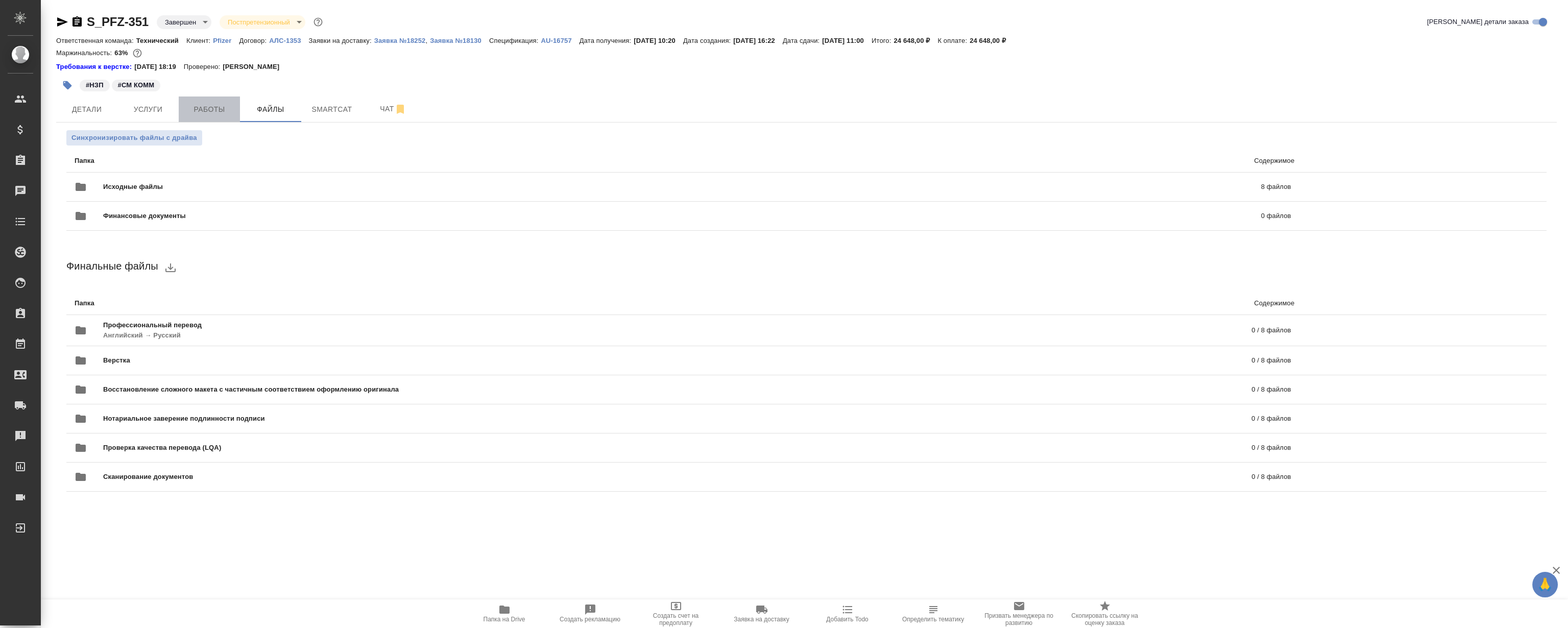
click at [227, 110] on span "Работы" at bounding box center [209, 109] width 49 height 13
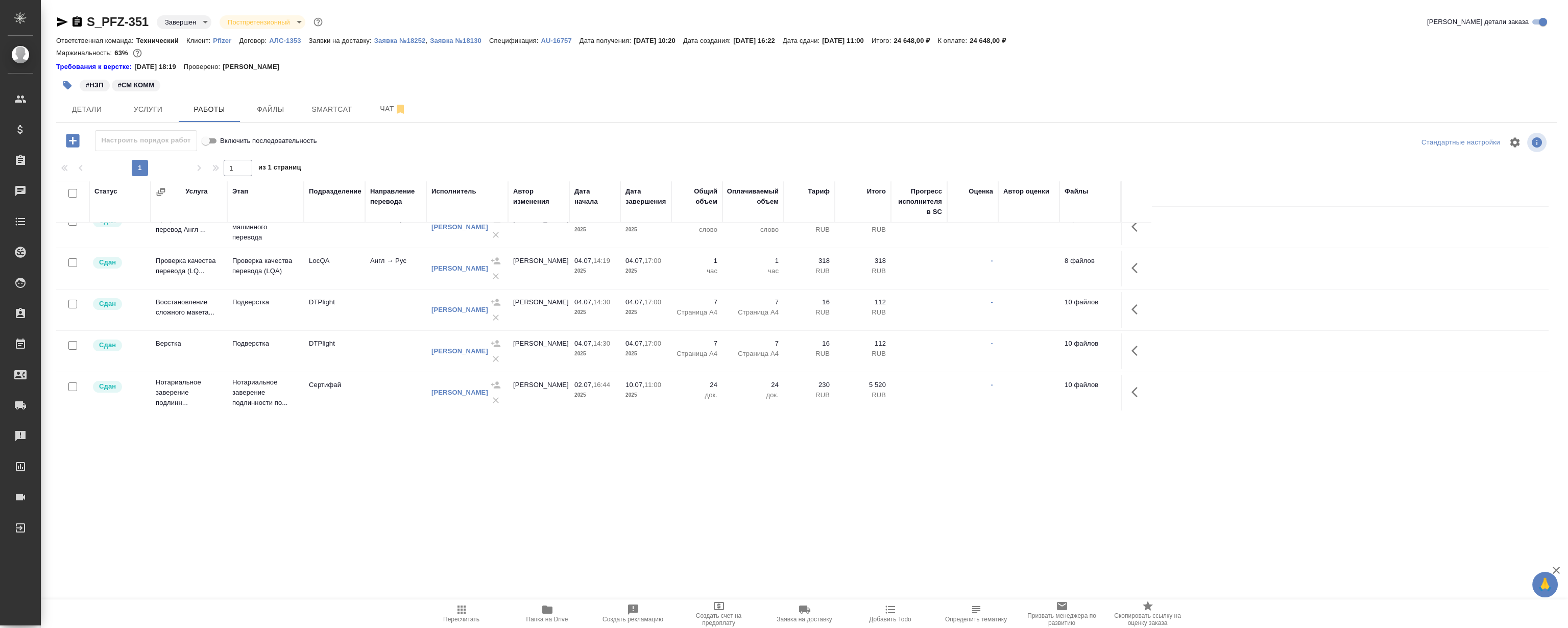
scroll to position [318, 0]
drag, startPoint x: 612, startPoint y: 467, endPoint x: 543, endPoint y: 375, distance: 115.0
click at [612, 466] on div ".cls-1 fill:#fff; AWATERA Magerramov Ruslan Клиенты Спецификации Заказы 0 Чаты …" at bounding box center [784, 314] width 1568 height 628
click at [844, 72] on div at bounding box center [806, 72] width 1500 height 2
click at [830, 77] on div "#НЗП #СМ КОММ" at bounding box center [556, 85] width 1000 height 23
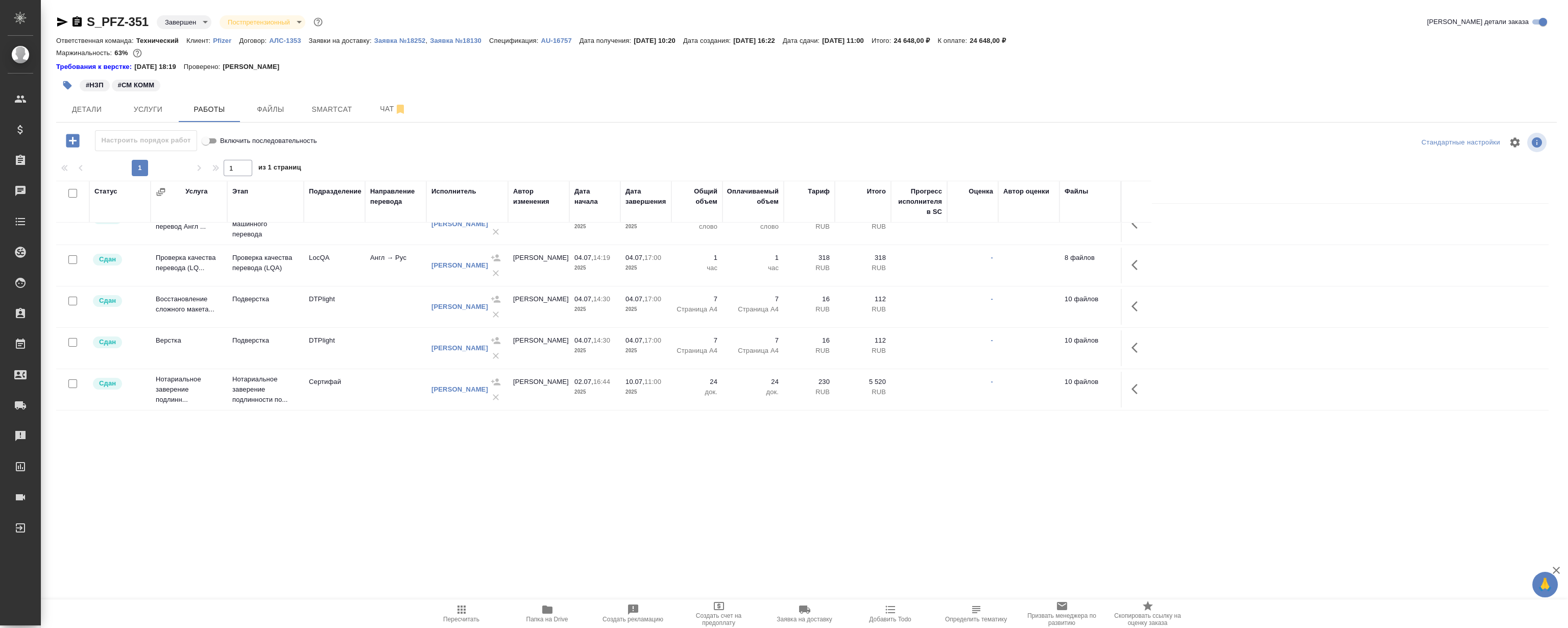
click at [845, 85] on div "#НЗП #СМ КОММ" at bounding box center [556, 85] width 1000 height 23
click at [845, 83] on div "#НЗП #СМ КОММ" at bounding box center [556, 85] width 1000 height 23
click at [847, 83] on div "#НЗП #СМ КОММ" at bounding box center [556, 85] width 1000 height 23
click at [546, 488] on div ".cls-1 fill:#fff; AWATERA Magerramov Ruslan Клиенты Спецификации Заказы 0 Чаты …" at bounding box center [784, 314] width 1568 height 628
